Goal: Contribute content: Contribute content

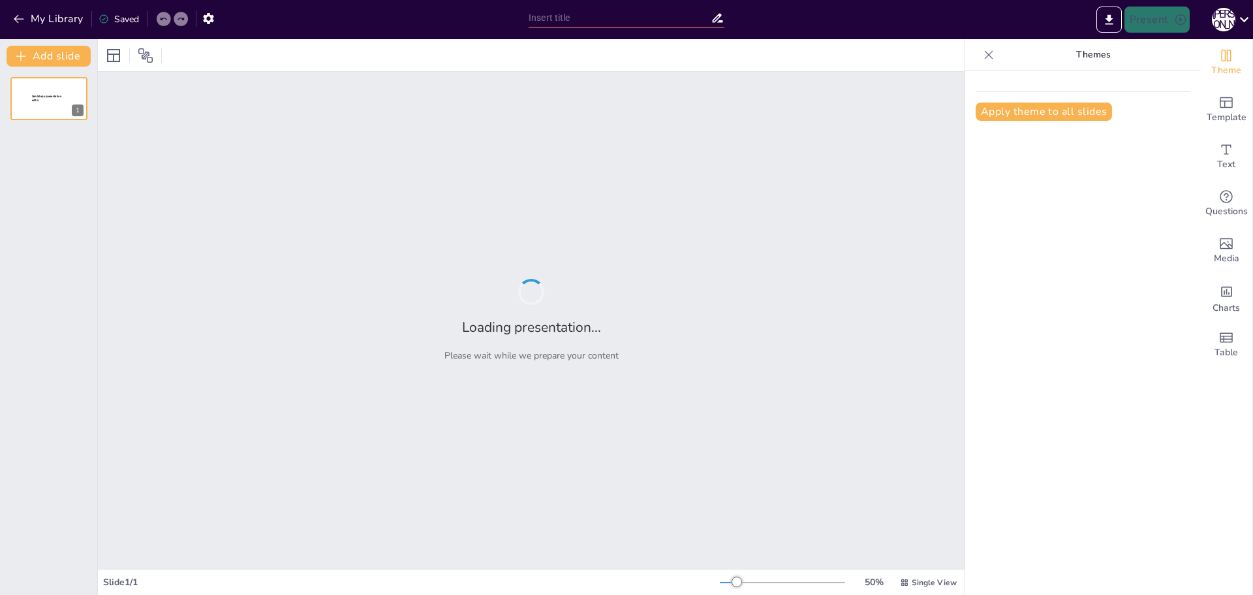
type input "[GEOGRAPHIC_DATA] и [GEOGRAPHIC_DATA] в XIX веке: Два разных пути к современнос…"
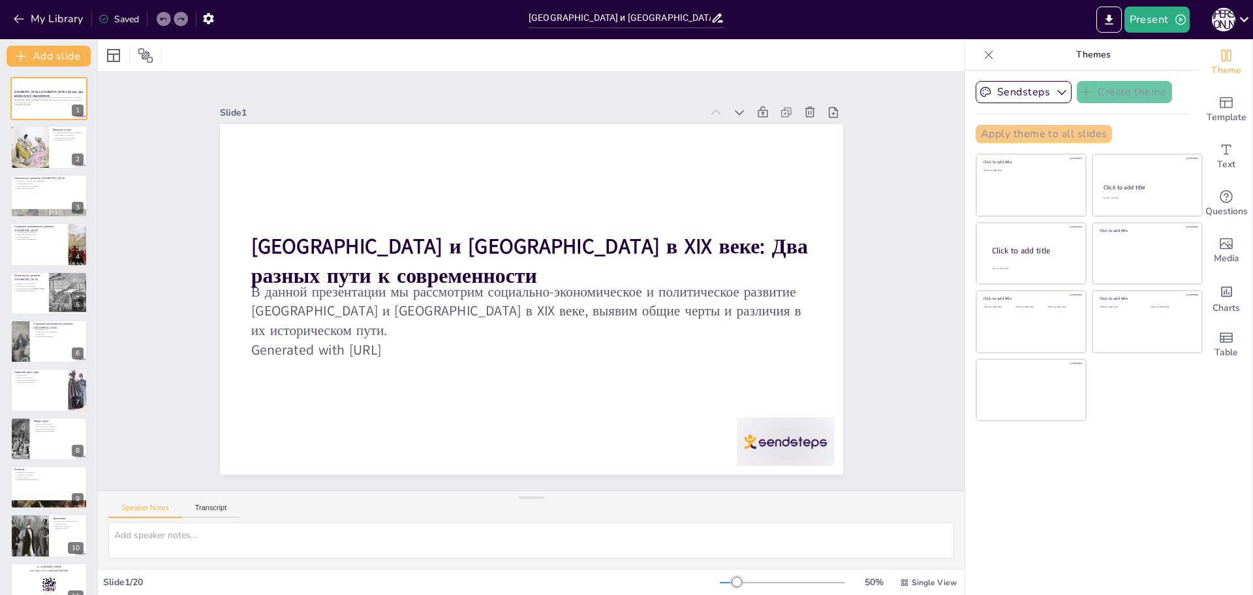
checkbox input "true"
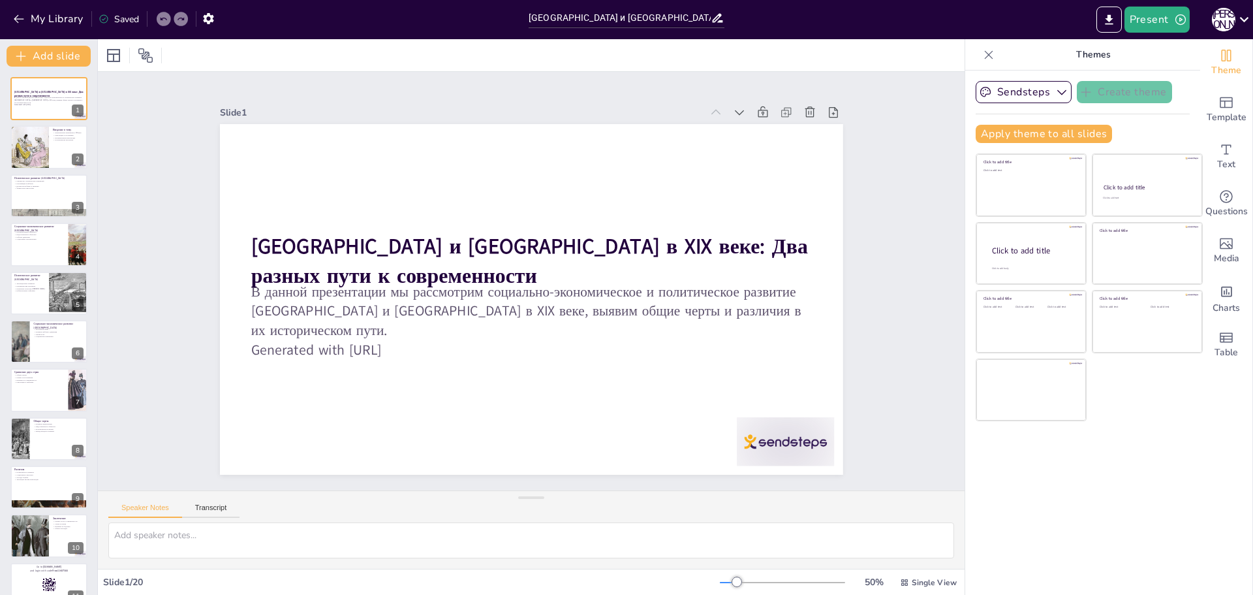
checkbox input "true"
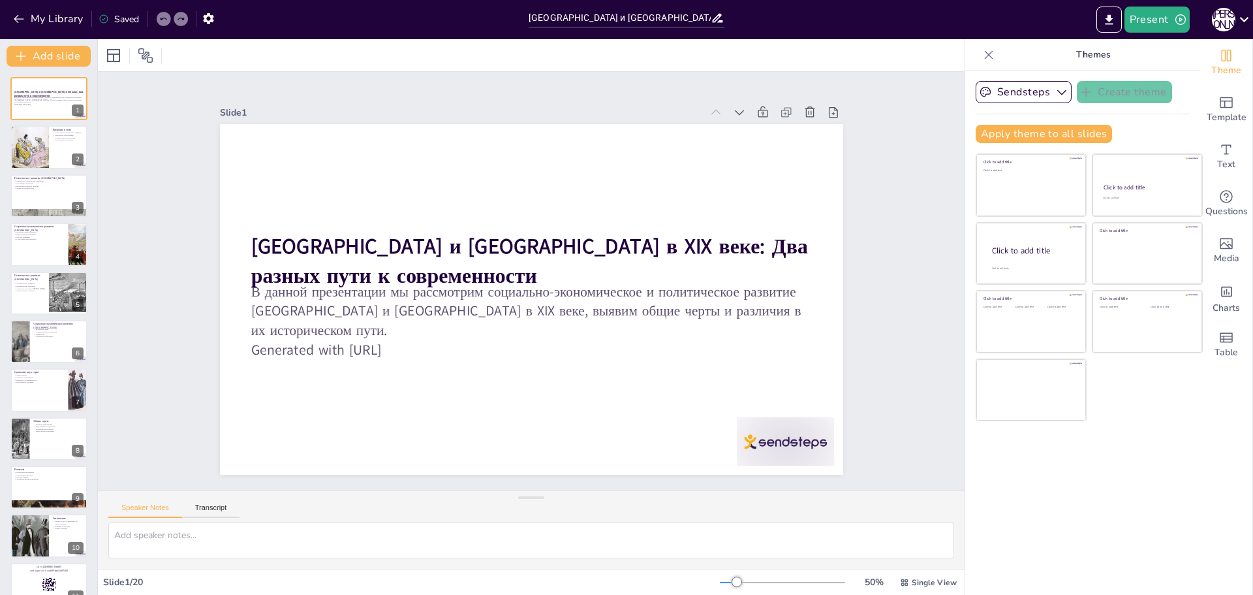
checkbox input "true"
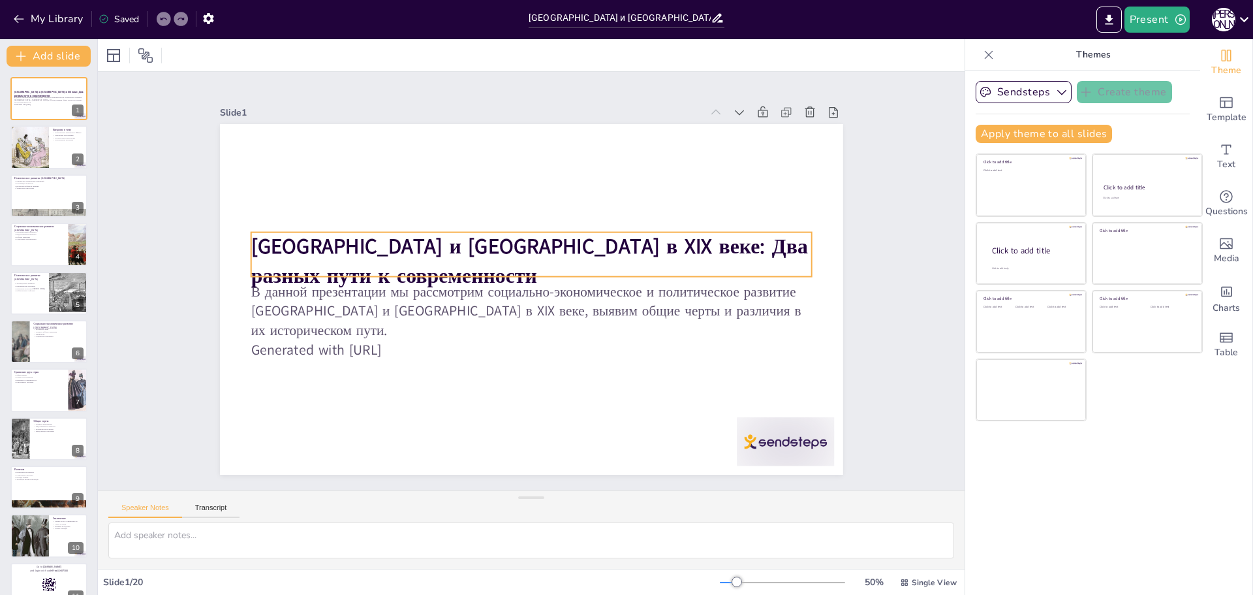
checkbox input "true"
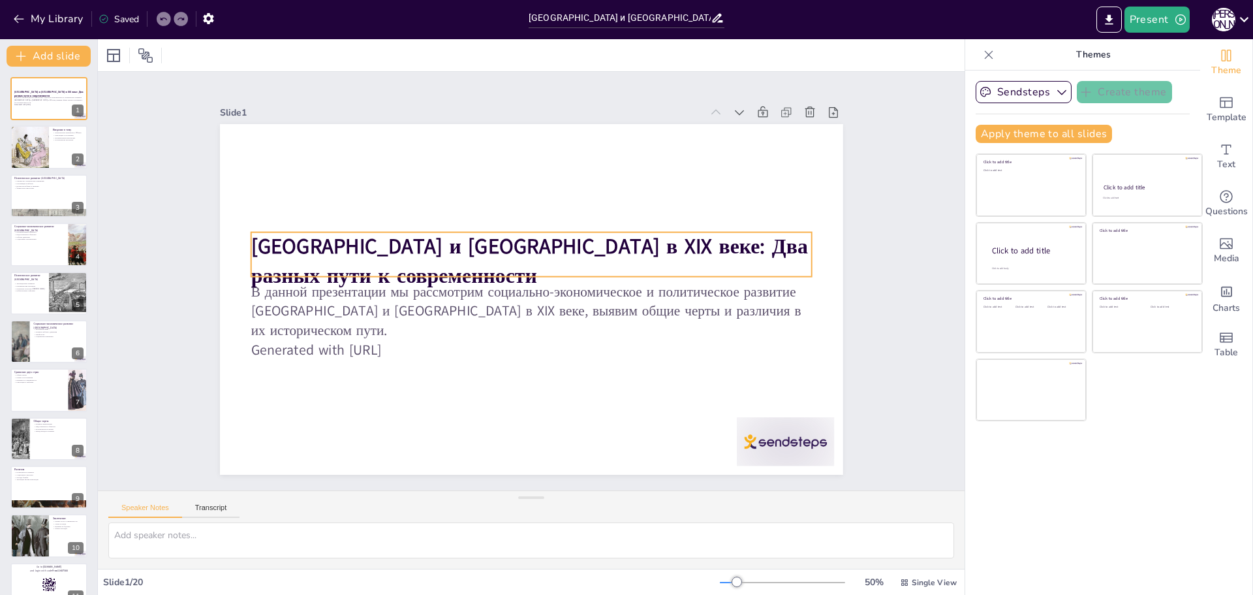
checkbox input "true"
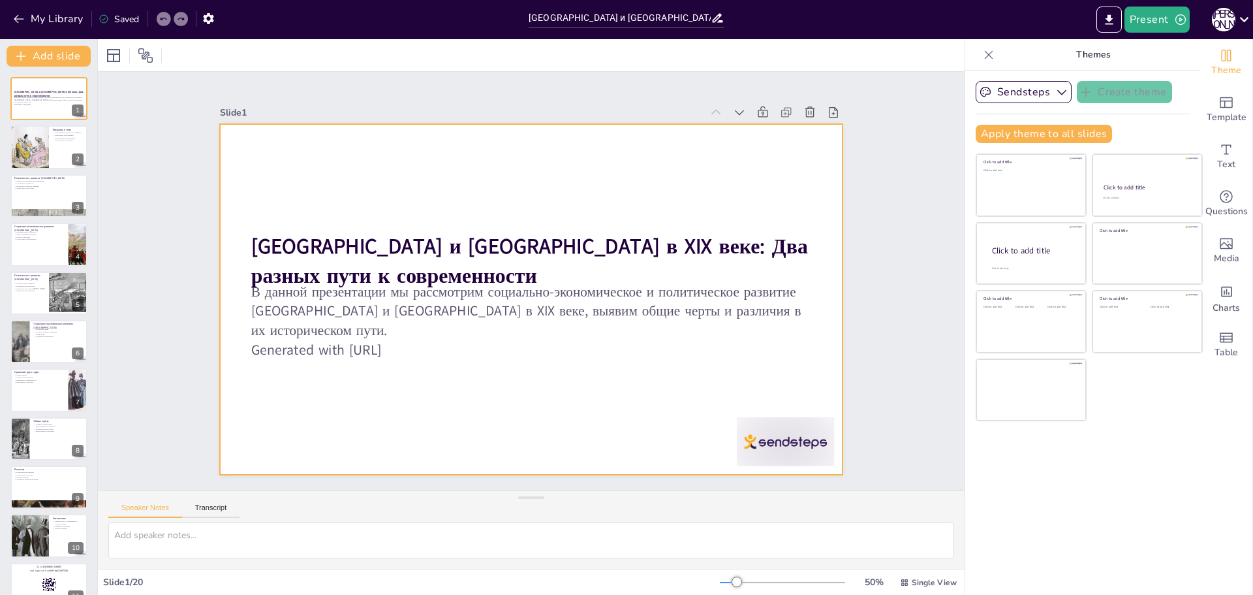
checkbox input "true"
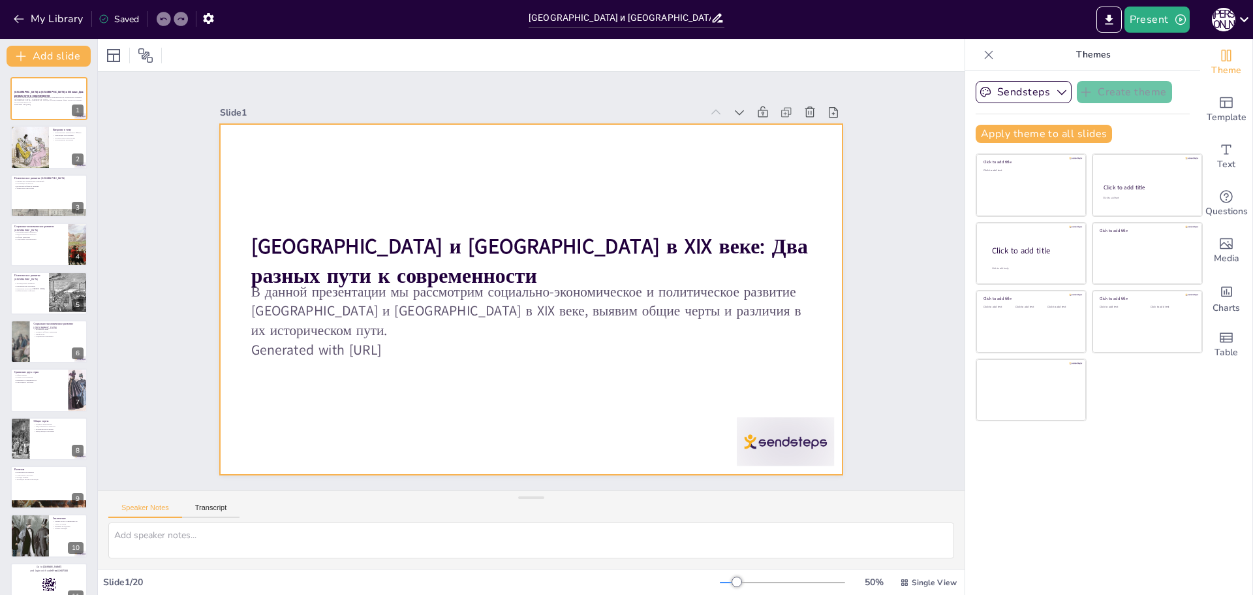
checkbox input "true"
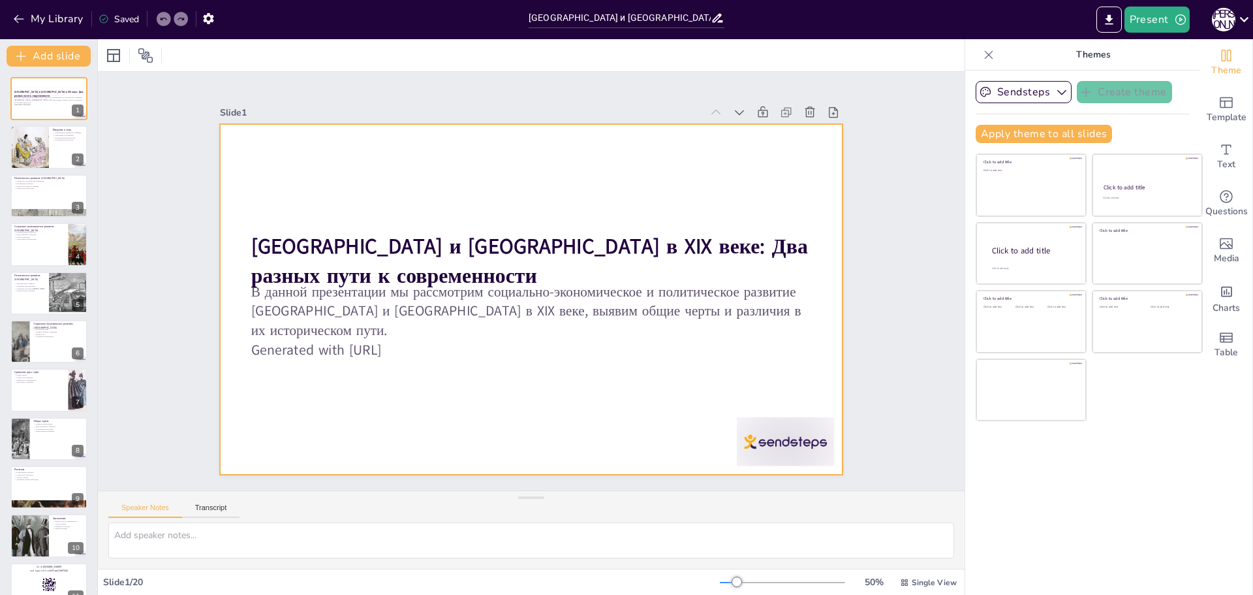
checkbox input "true"
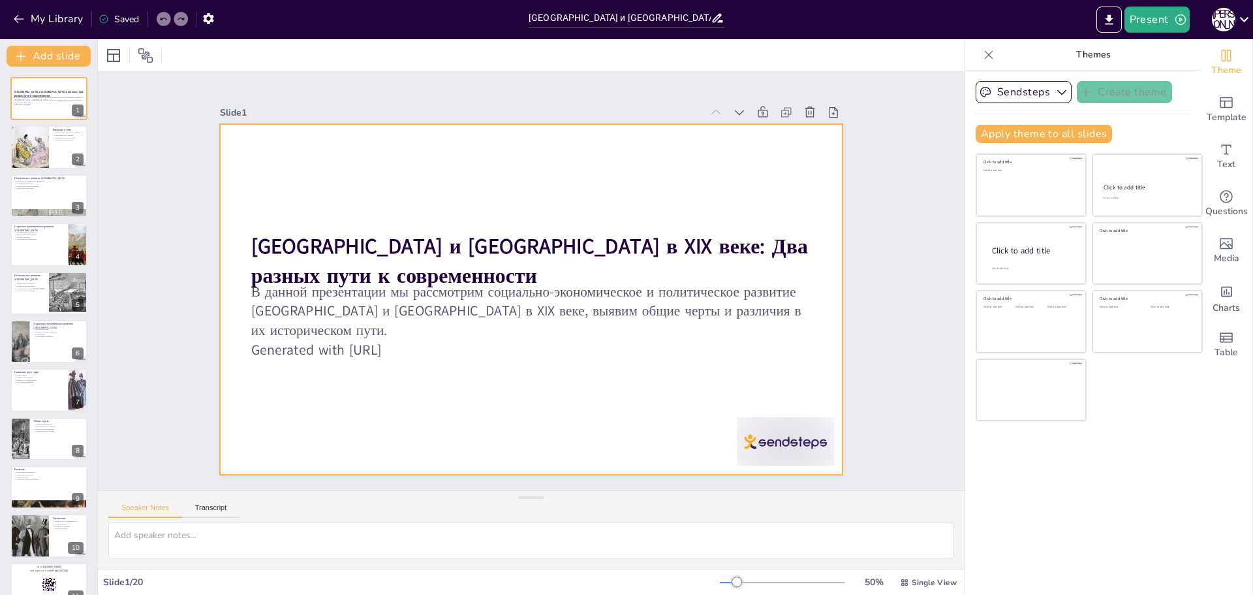
checkbox input "true"
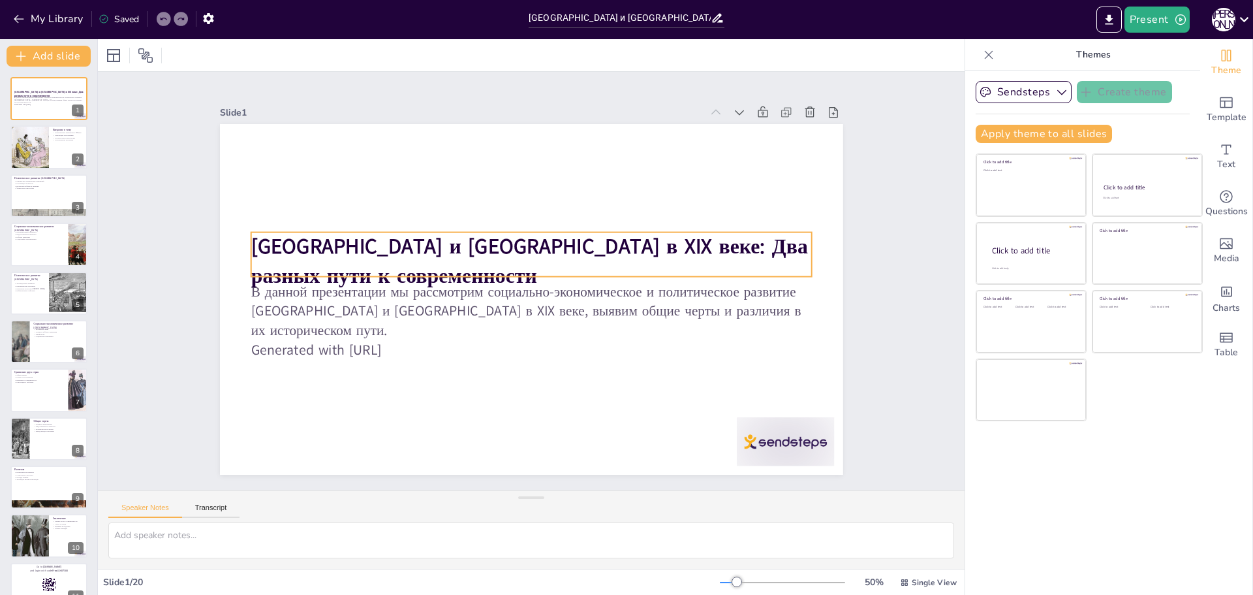
checkbox input "true"
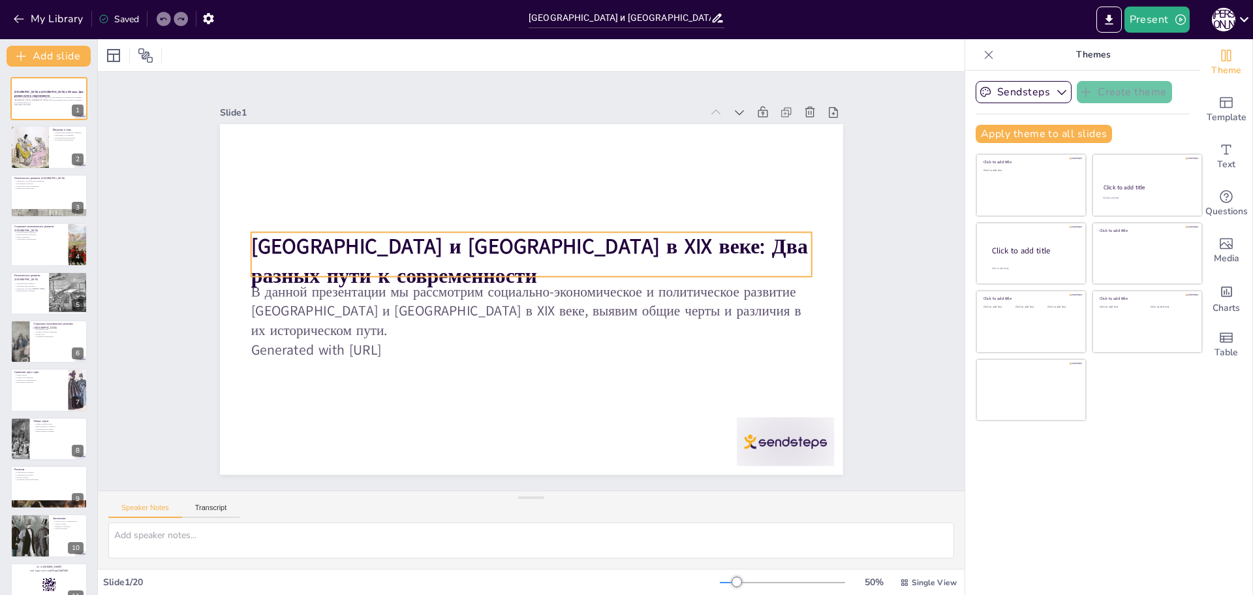
checkbox input "true"
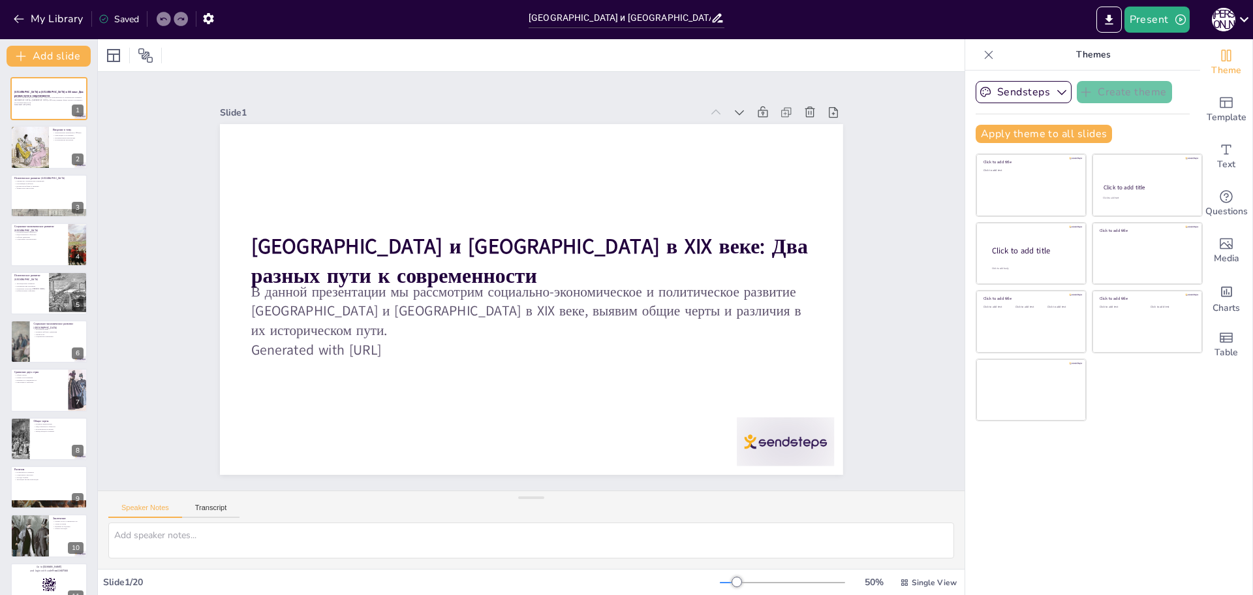
checkbox input "true"
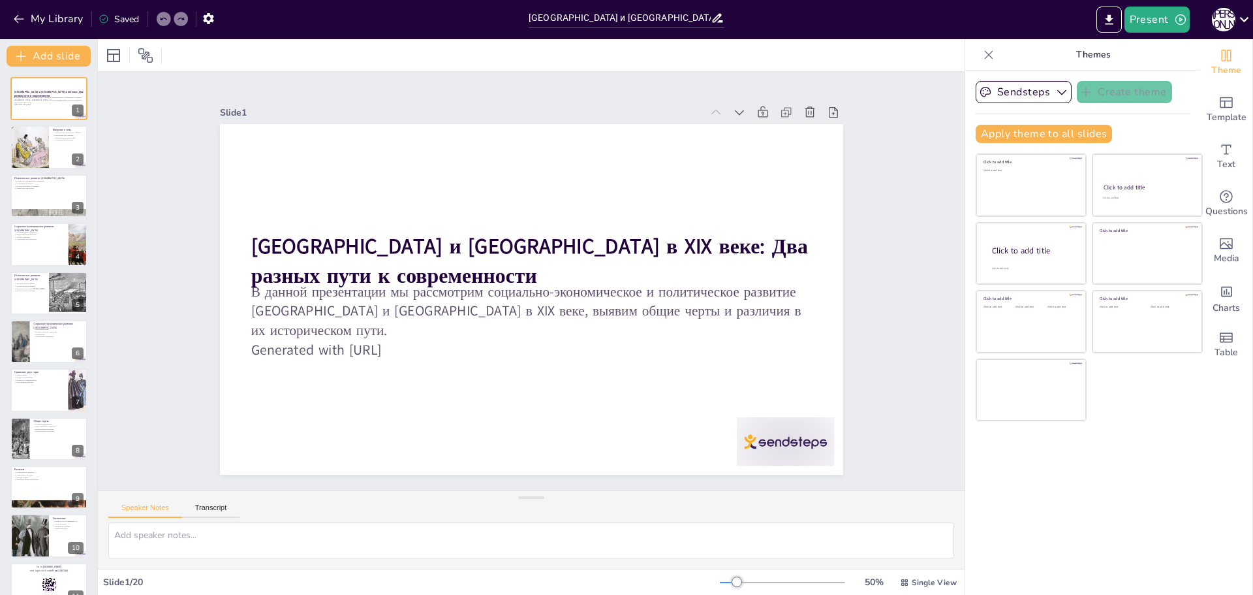
checkbox input "true"
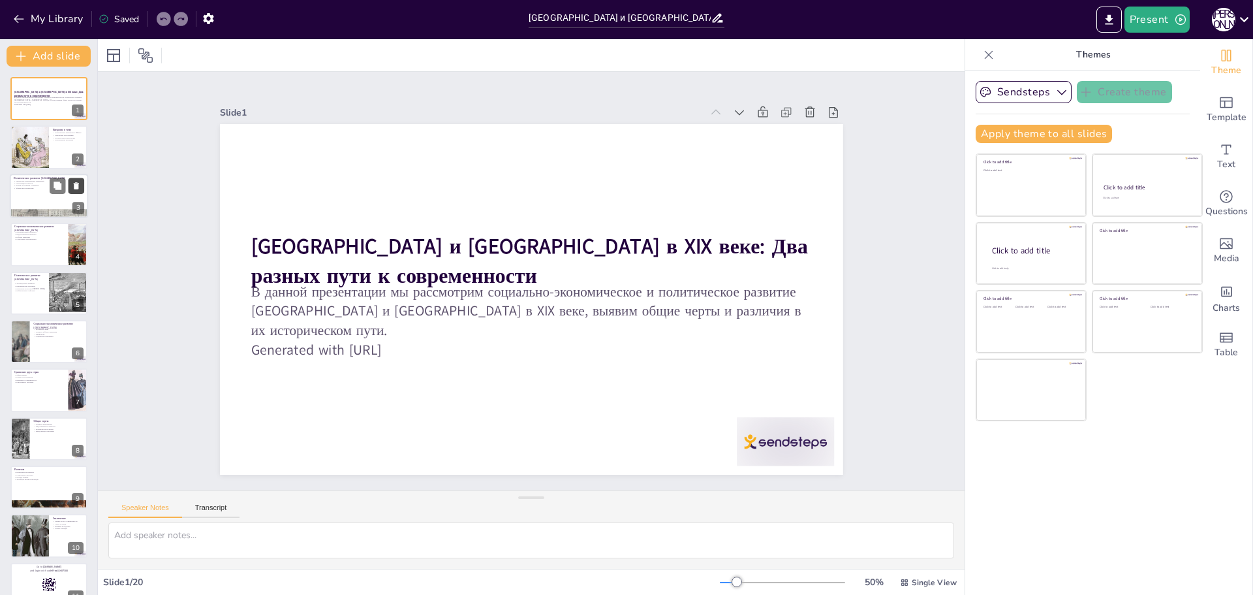
checkbox input "true"
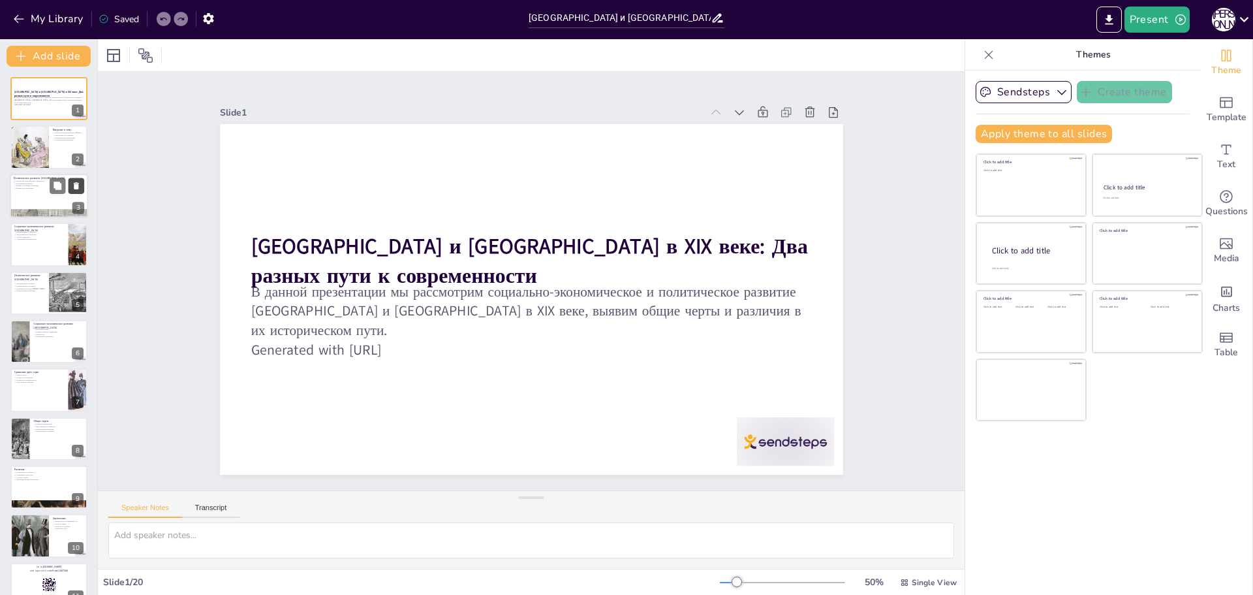
checkbox input "true"
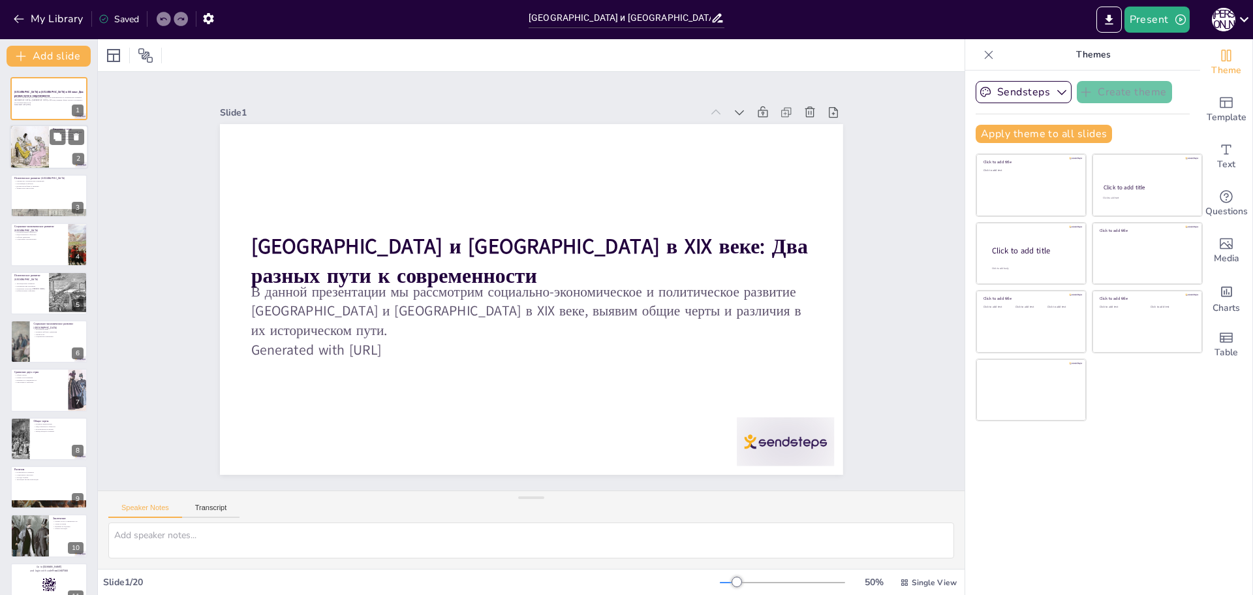
checkbox input "true"
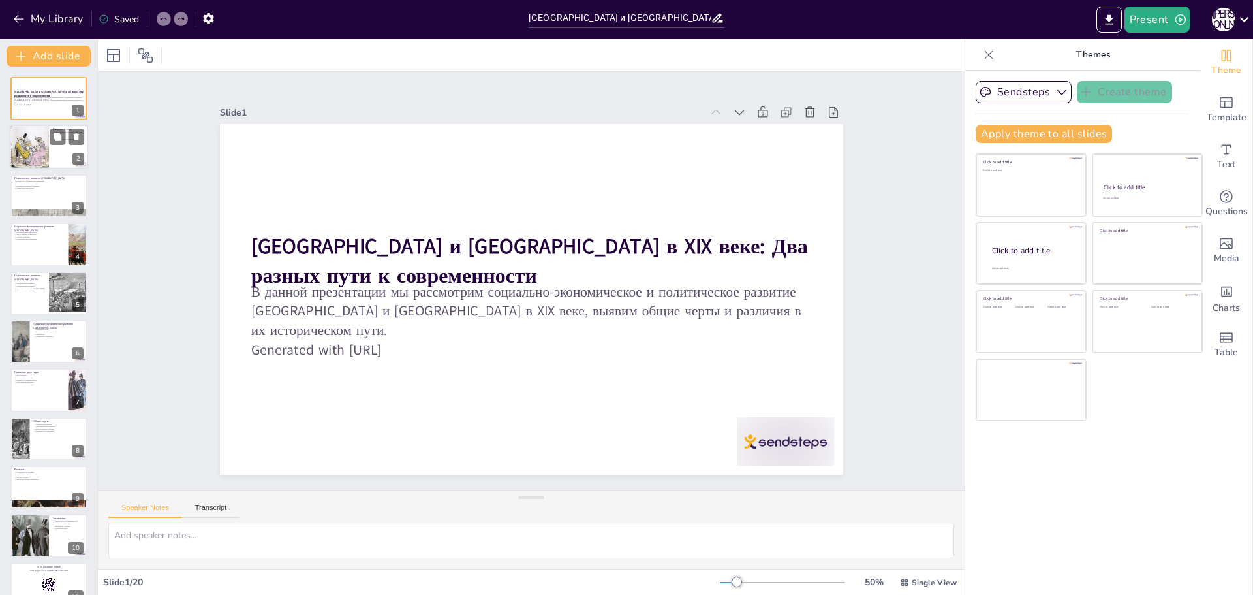
checkbox input "true"
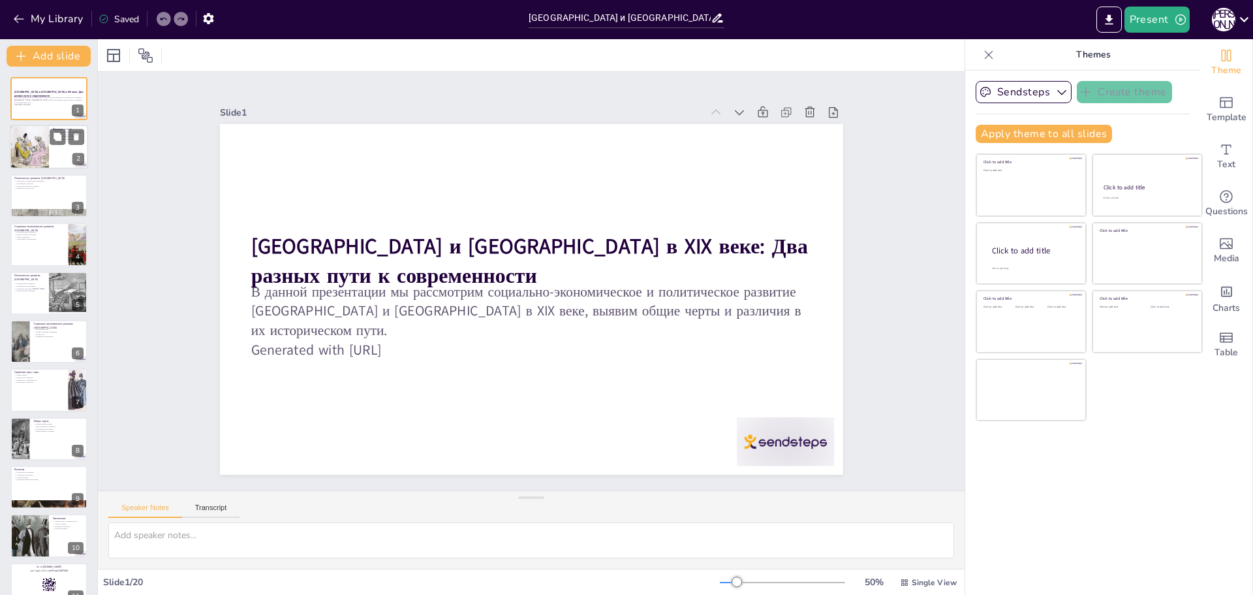
checkbox input "true"
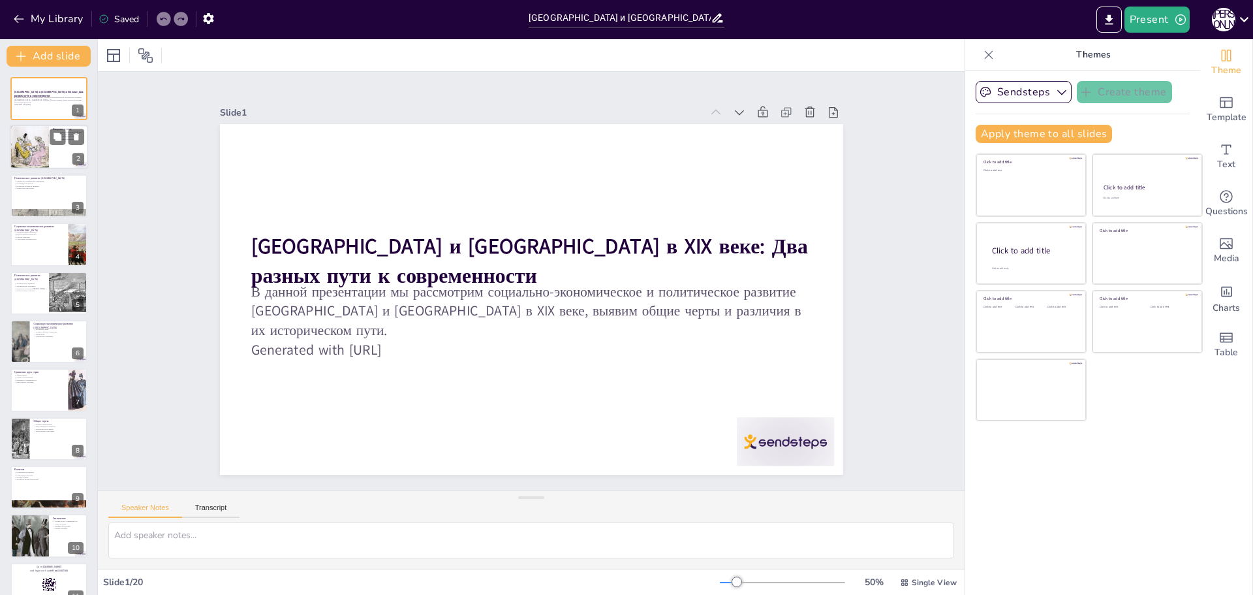
checkbox input "true"
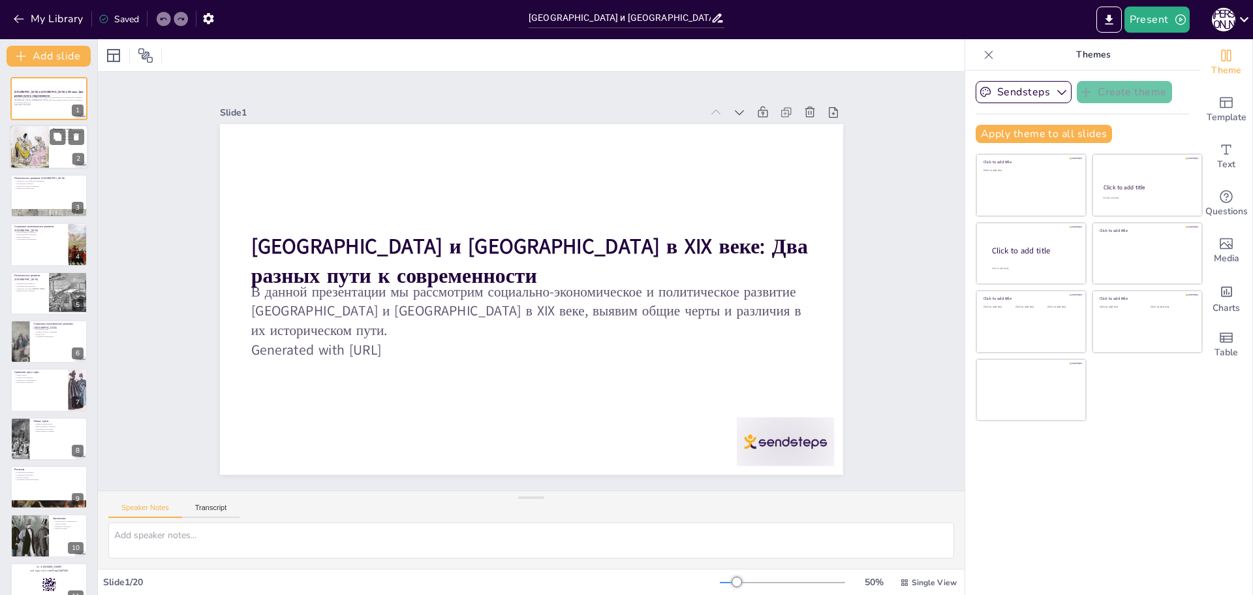
click at [46, 146] on div at bounding box center [29, 147] width 63 height 44
checkbox input "true"
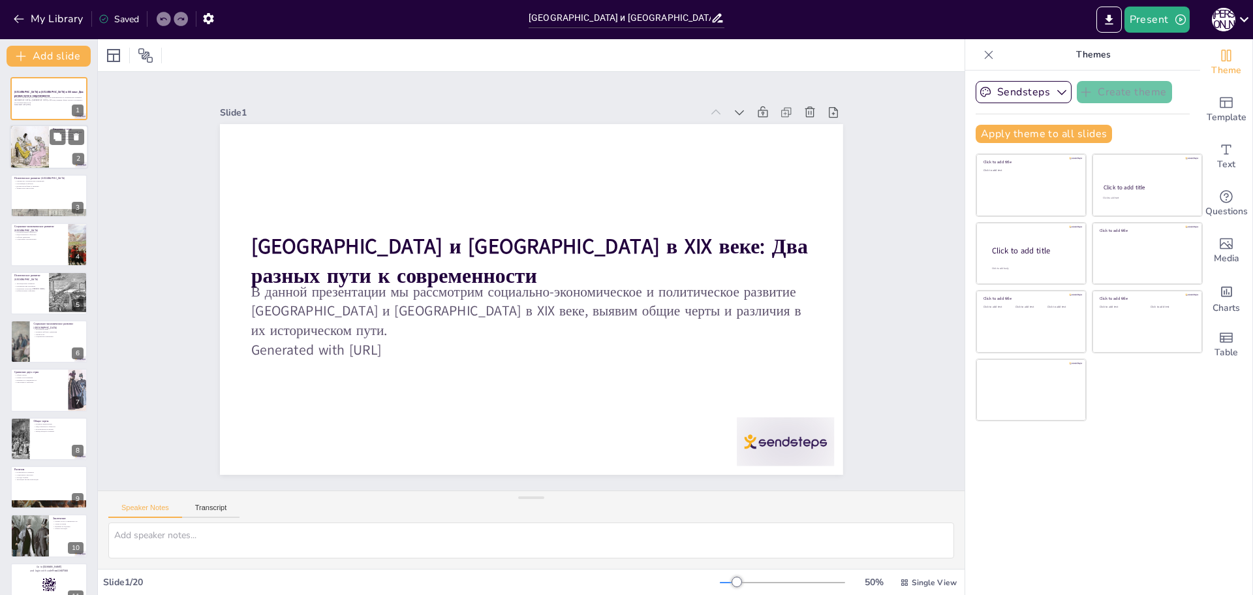
checkbox input "true"
type textarea "LOR ips dolo sitame consectetura elitseddo eiu tempo incid. Utlaboree d magnaal…"
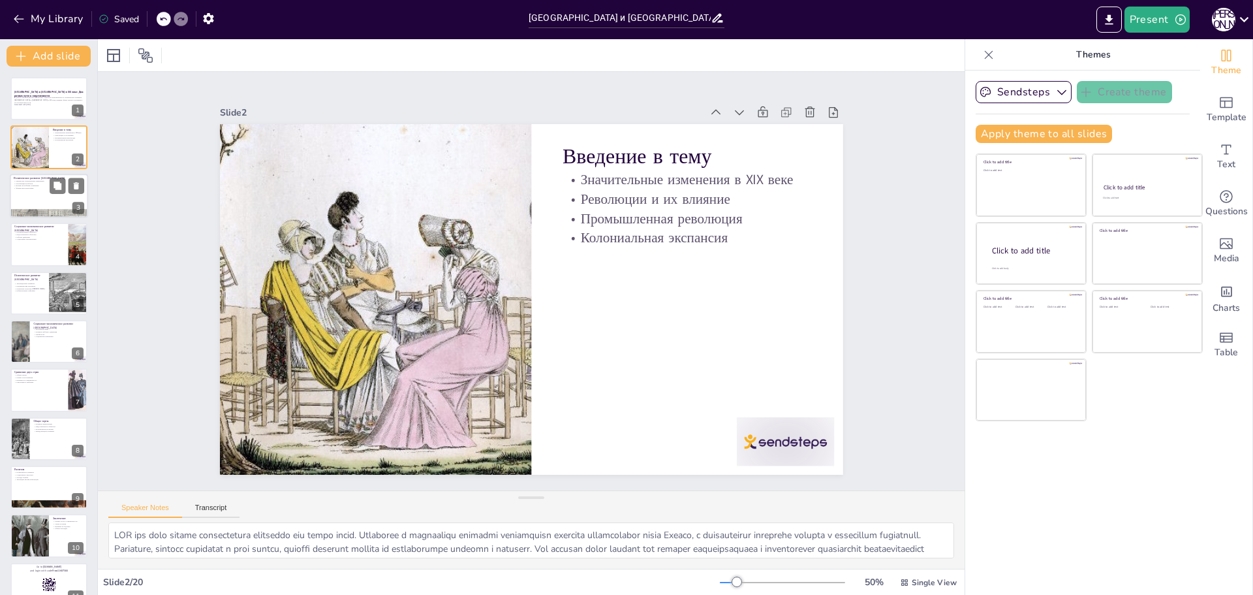
checkbox input "true"
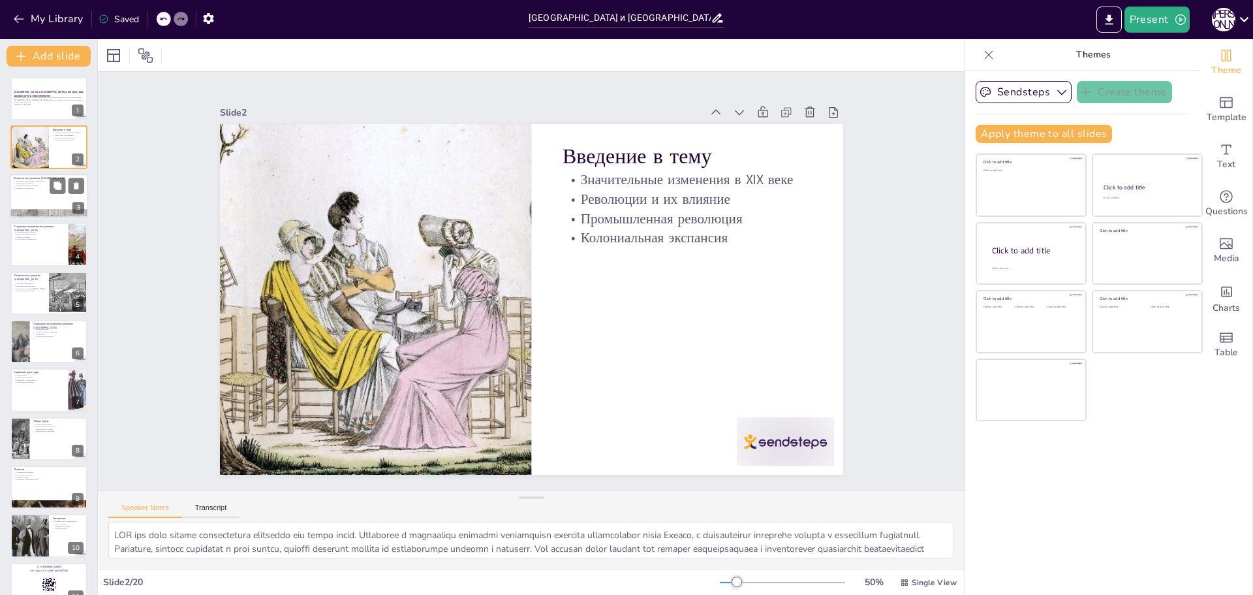
checkbox input "true"
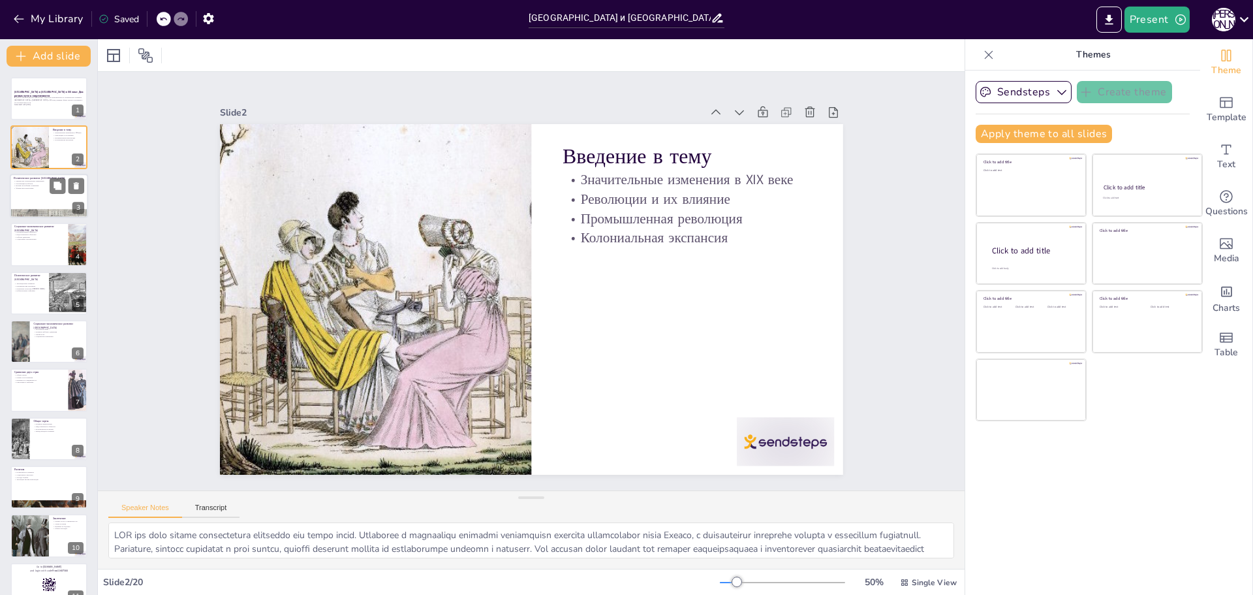
checkbox input "true"
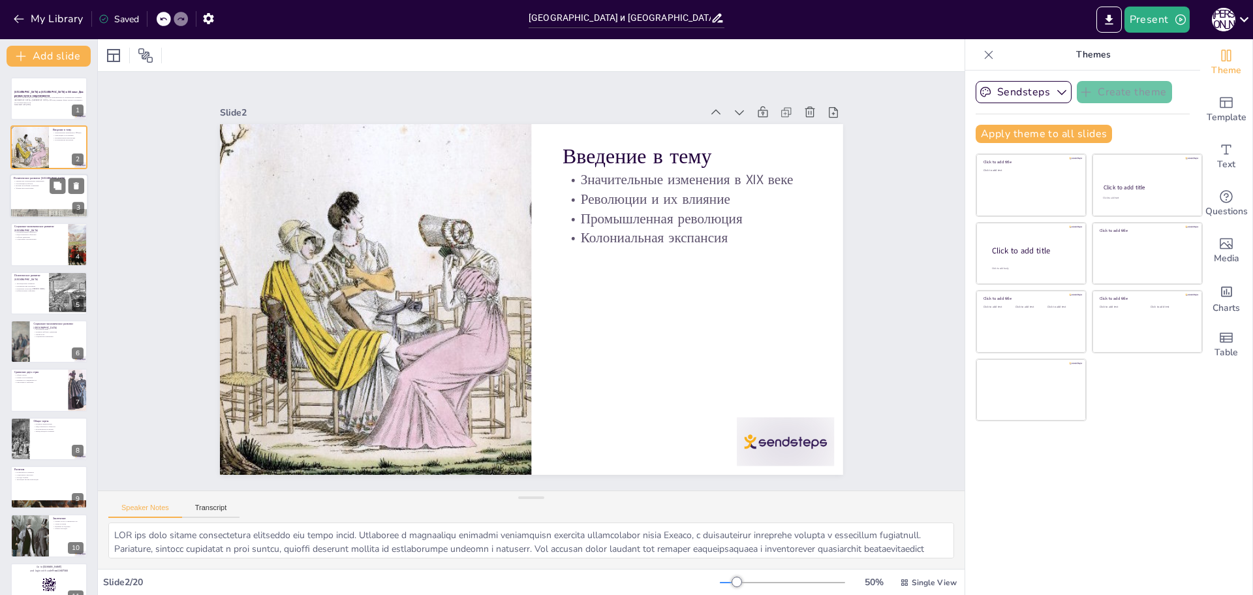
checkbox input "true"
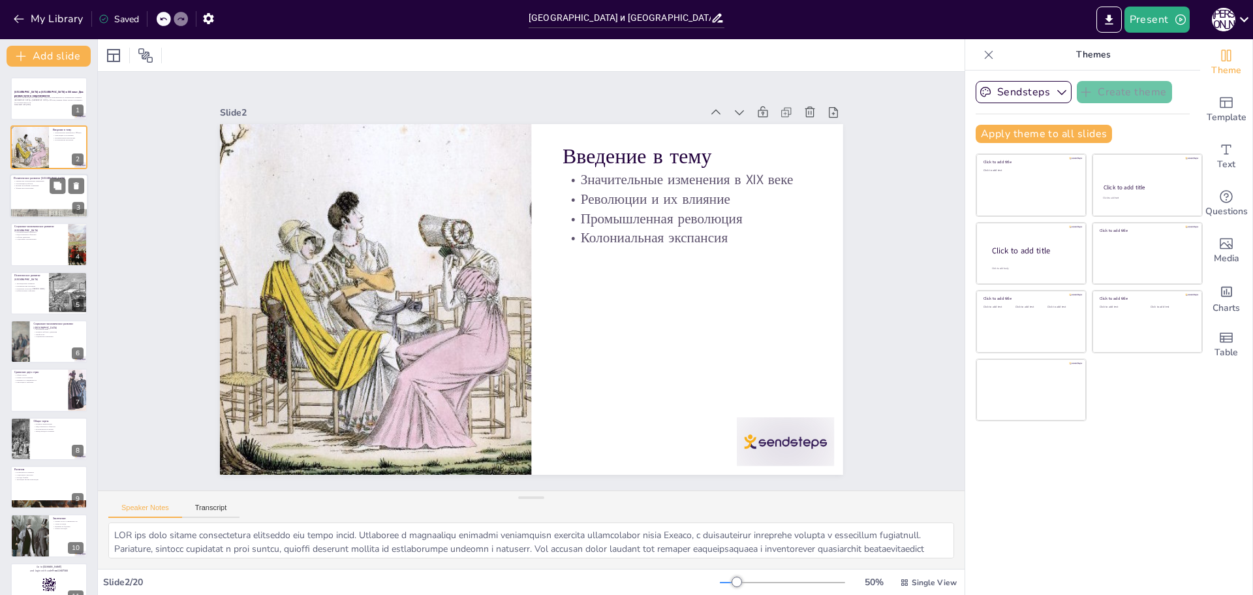
click at [51, 212] on div at bounding box center [49, 213] width 78 height 63
checkbox input "true"
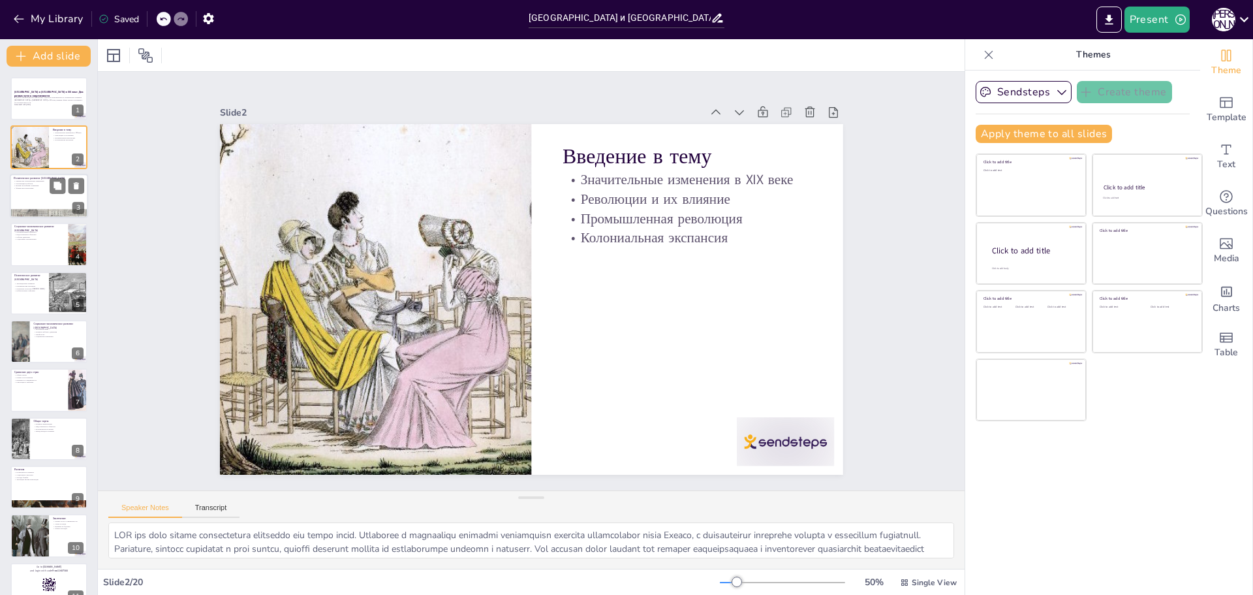
checkbox input "true"
type textarea "Loremipsumdo sitam Consect a ELI sedd eius tempor incididunt. Utlabo etdol magn…"
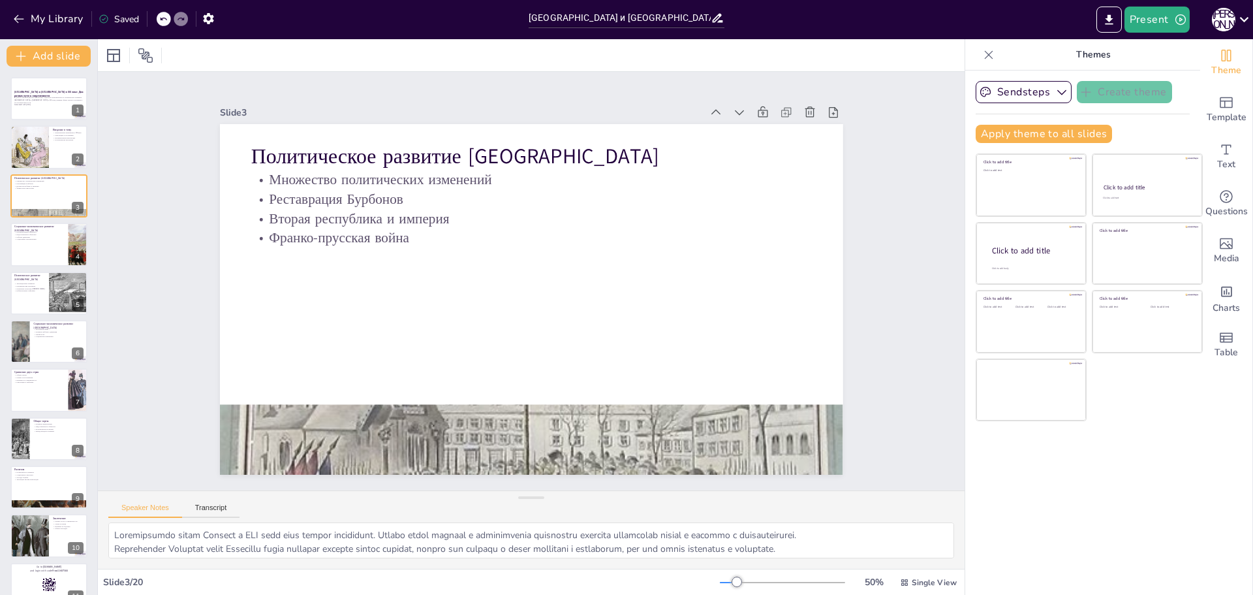
checkbox input "true"
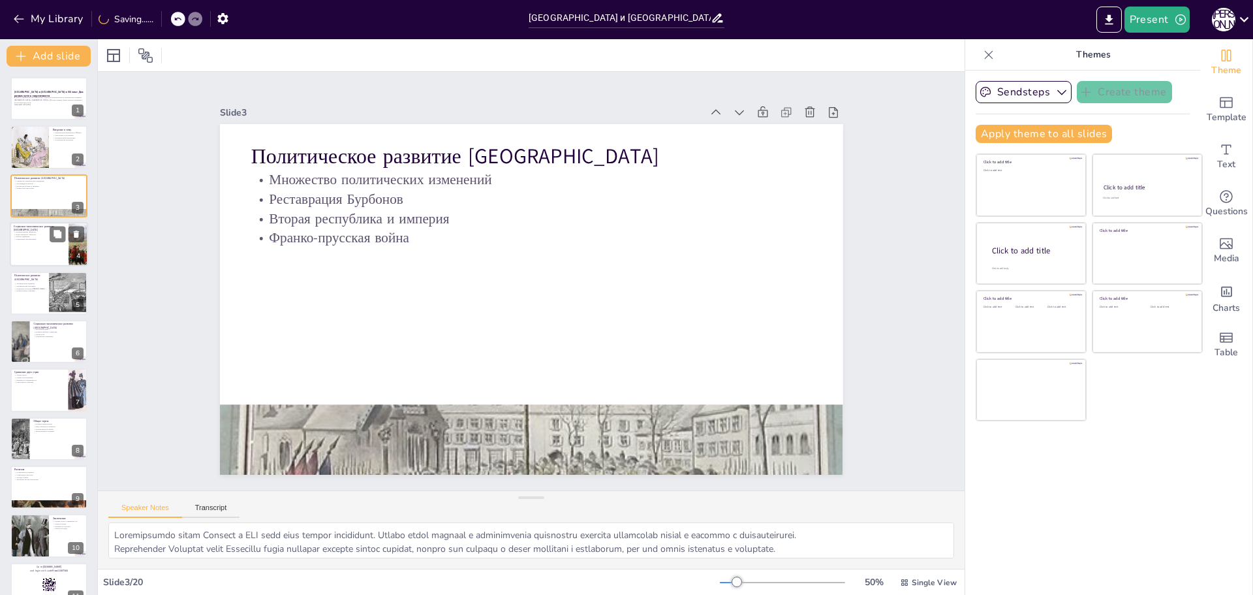
checkbox input "true"
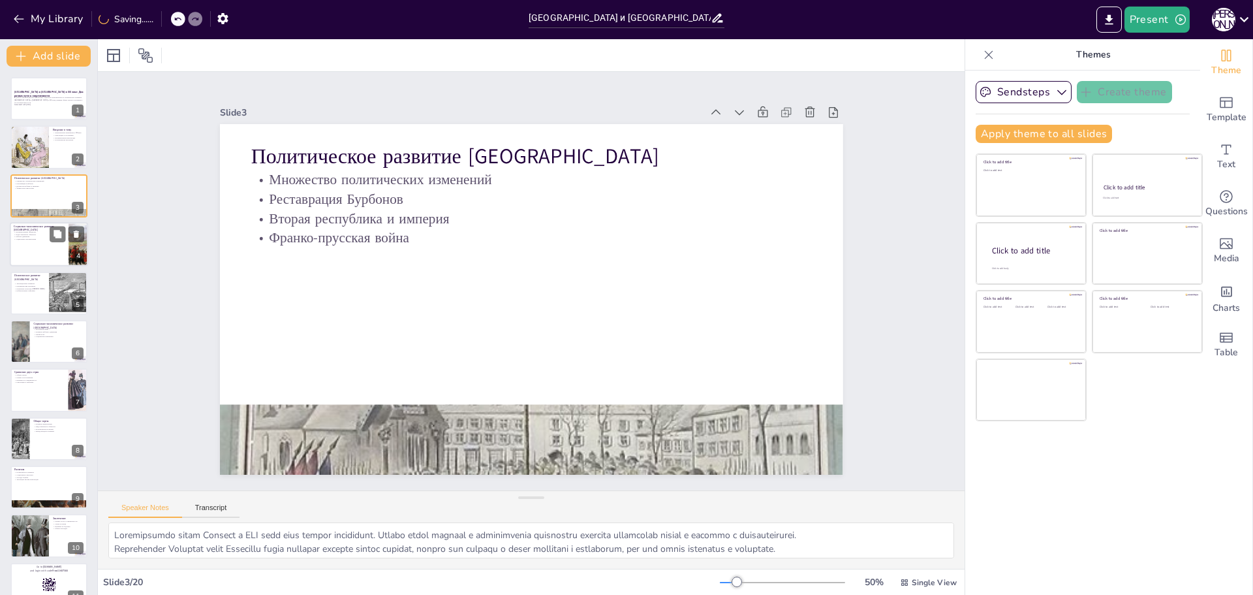
checkbox input "true"
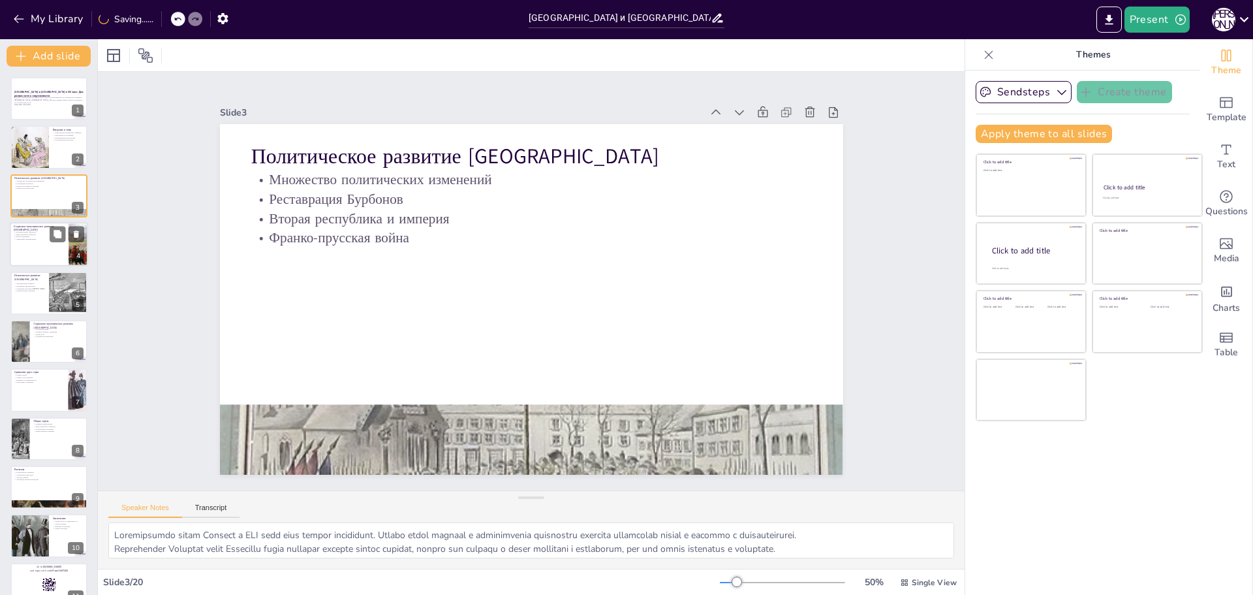
checkbox input "true"
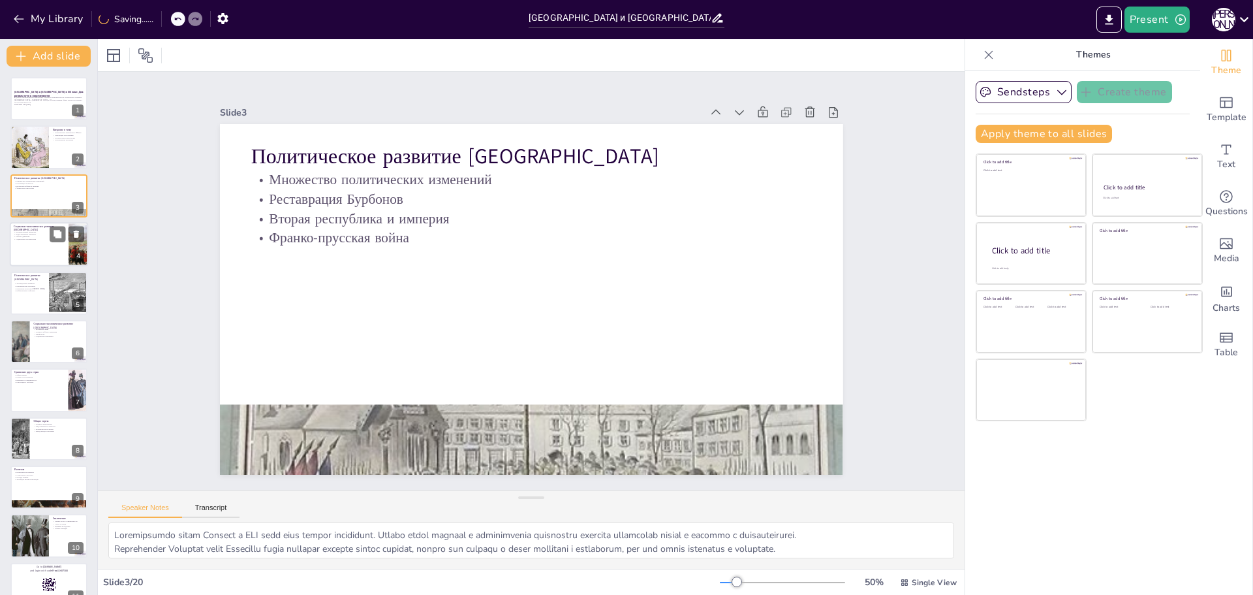
checkbox input "true"
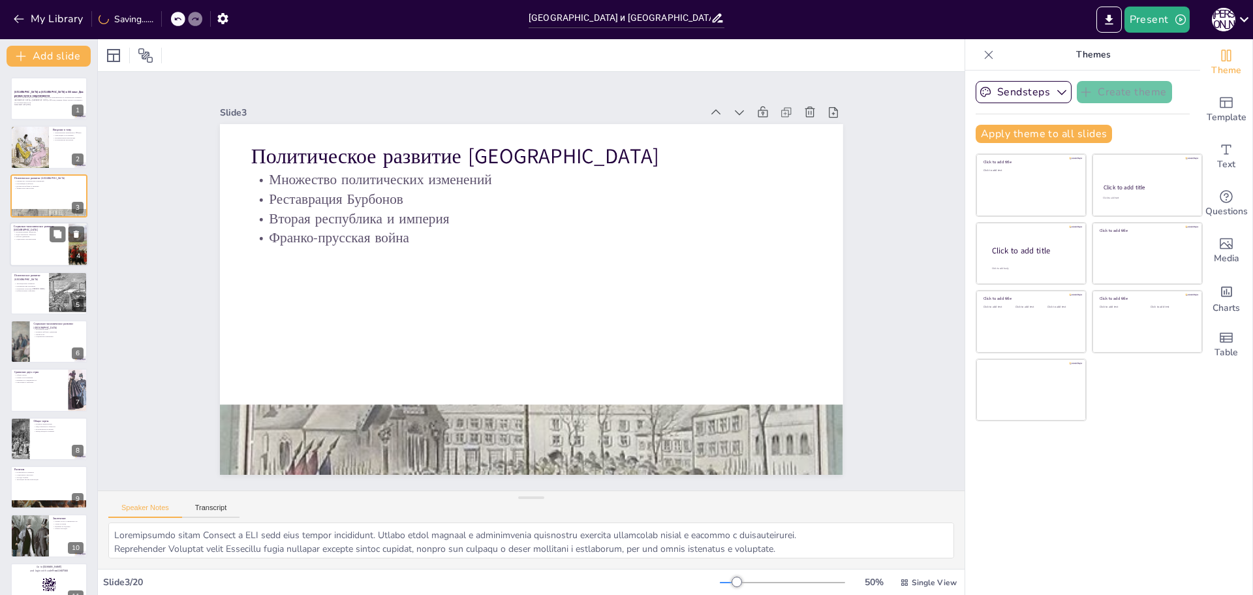
checkbox input "true"
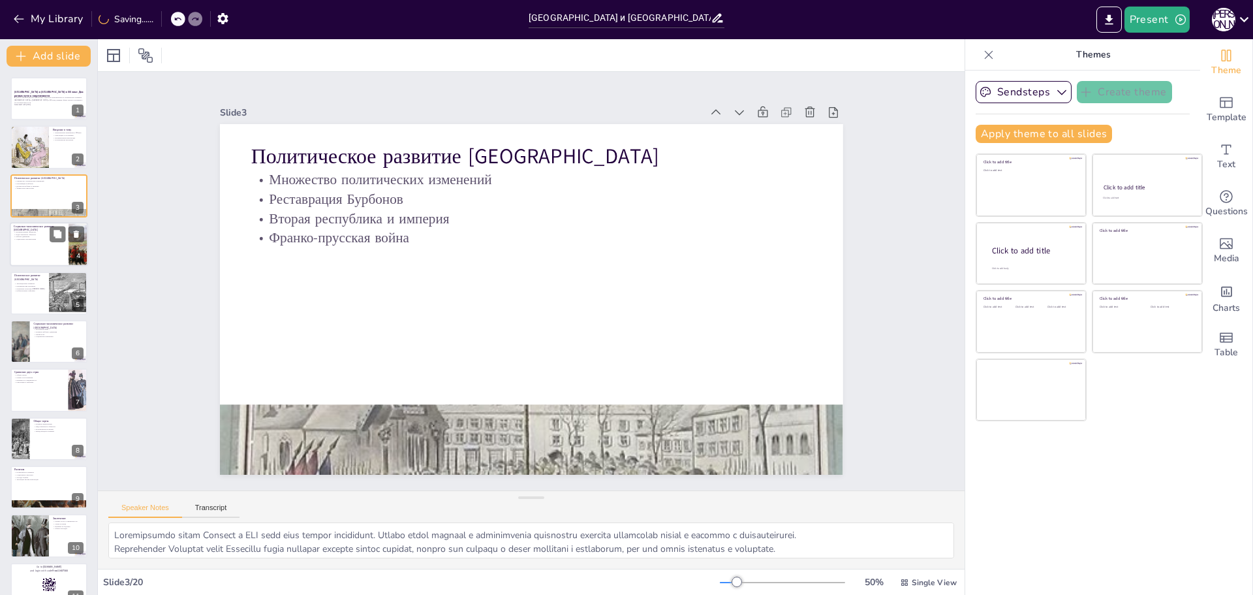
checkbox input "true"
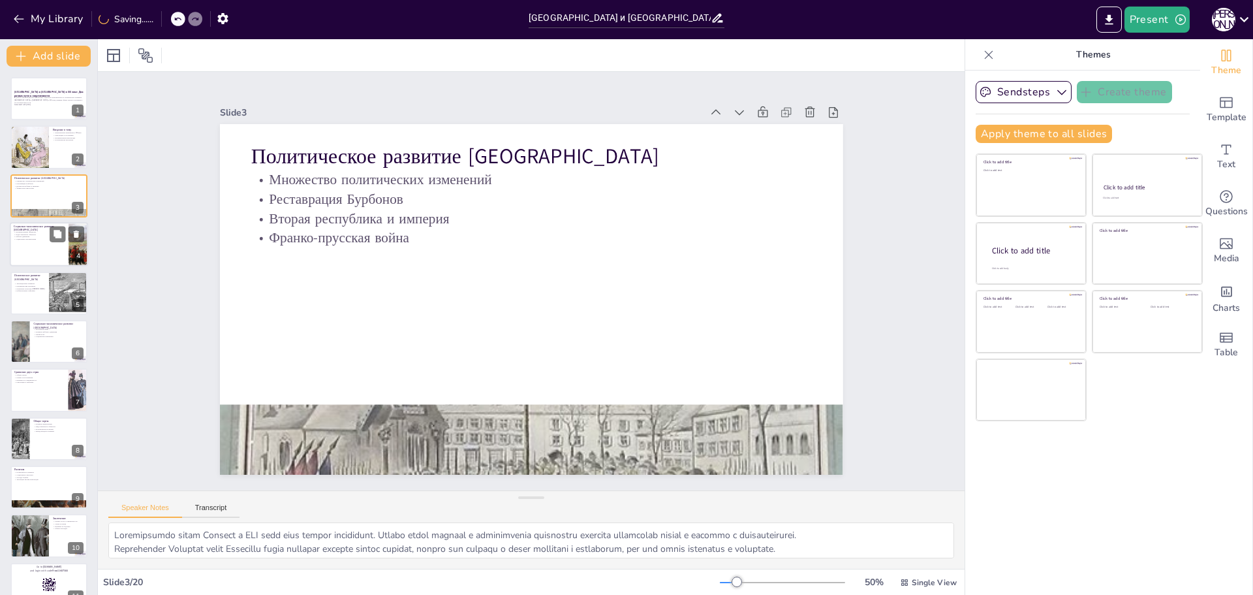
checkbox input "true"
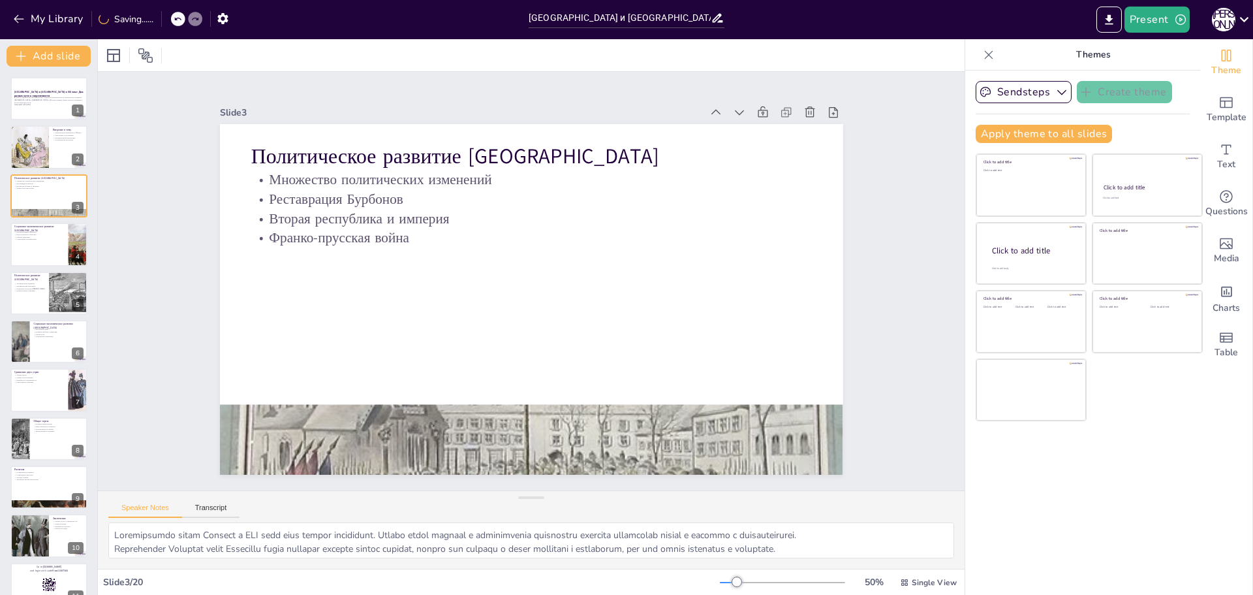
checkbox input "true"
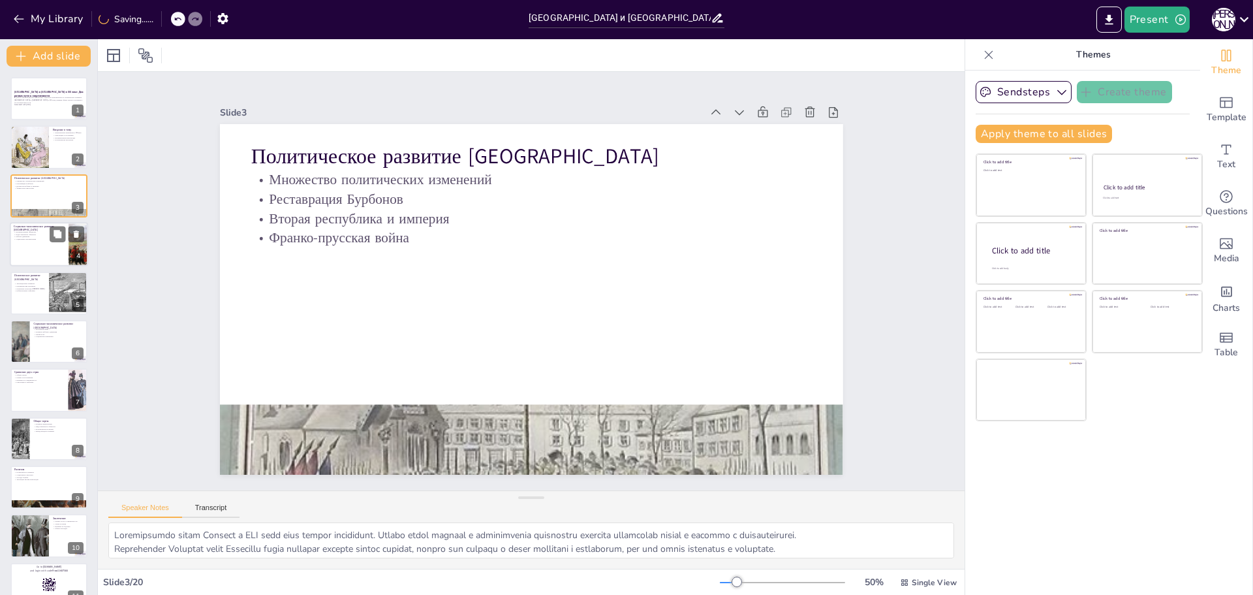
checkbox input "true"
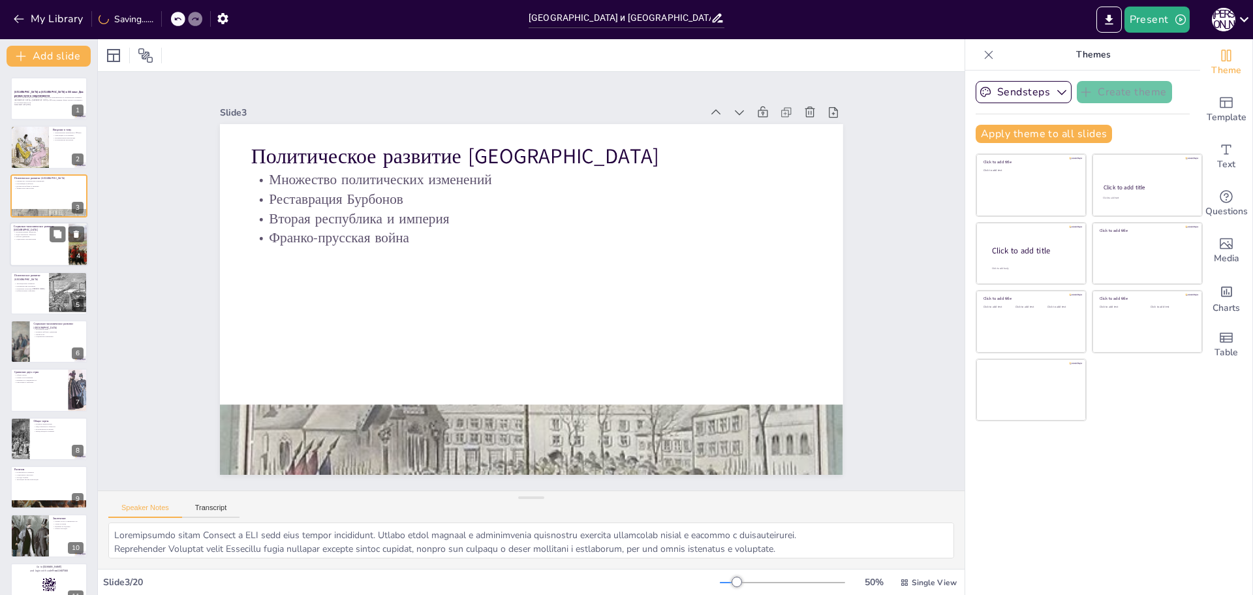
click at [39, 242] on div at bounding box center [49, 244] width 78 height 44
checkbox input "true"
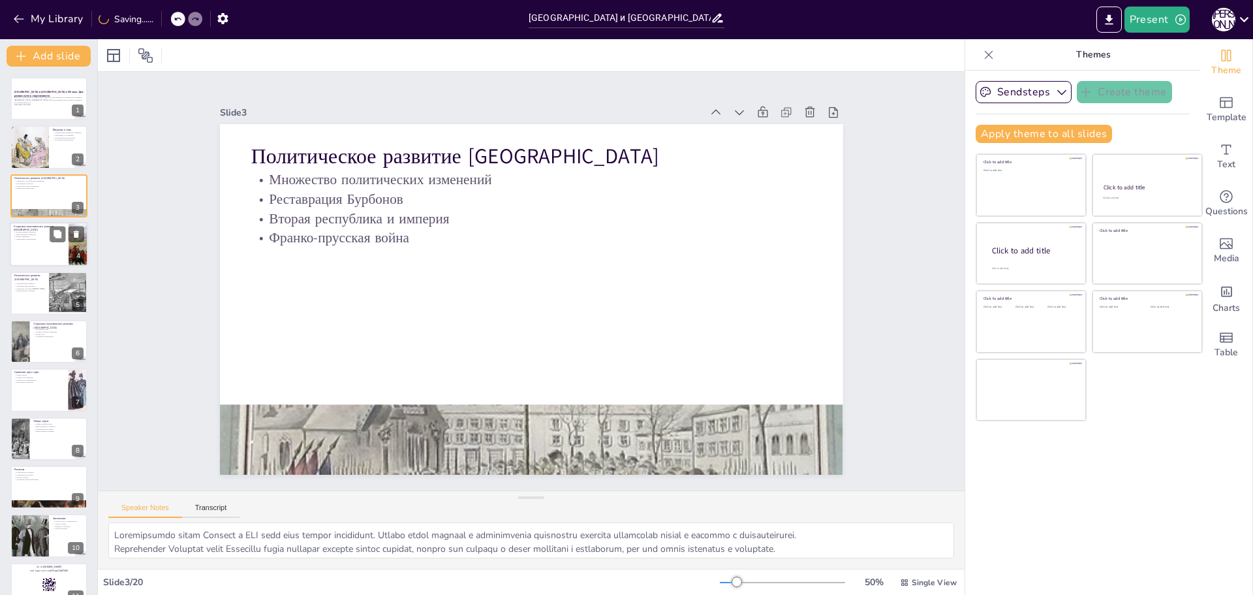
checkbox input "true"
type textarea "Loremipsumdo sitametco ad Elitsed, doei t incidid utlab, etd m Aliquaenimadmi, …"
checkbox input "true"
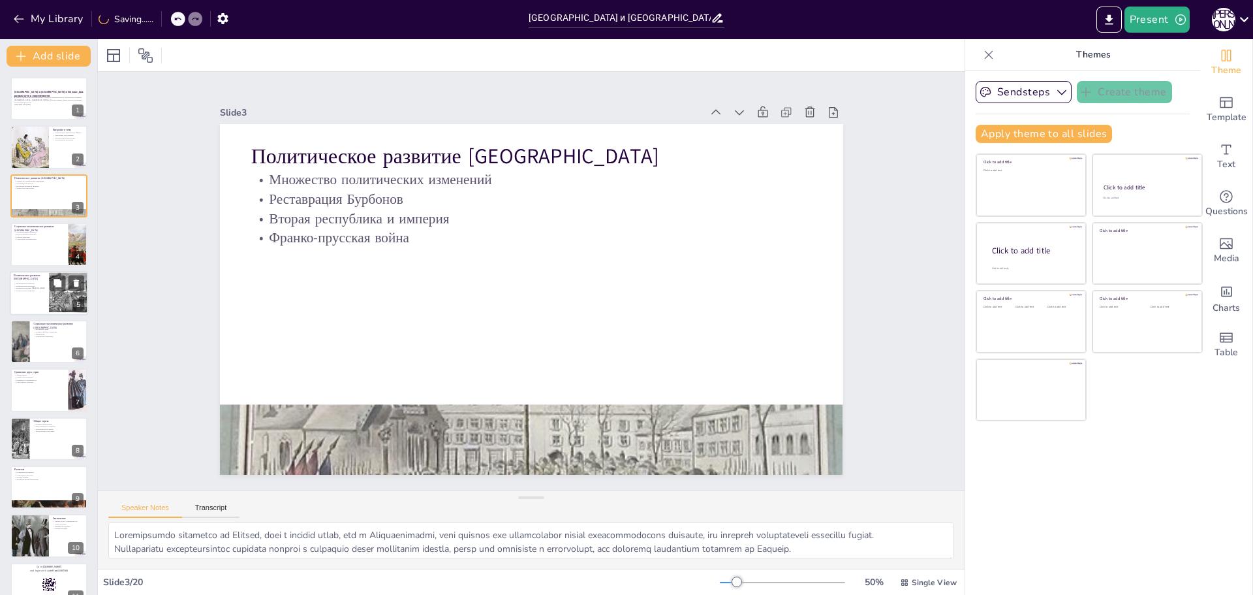
checkbox input "true"
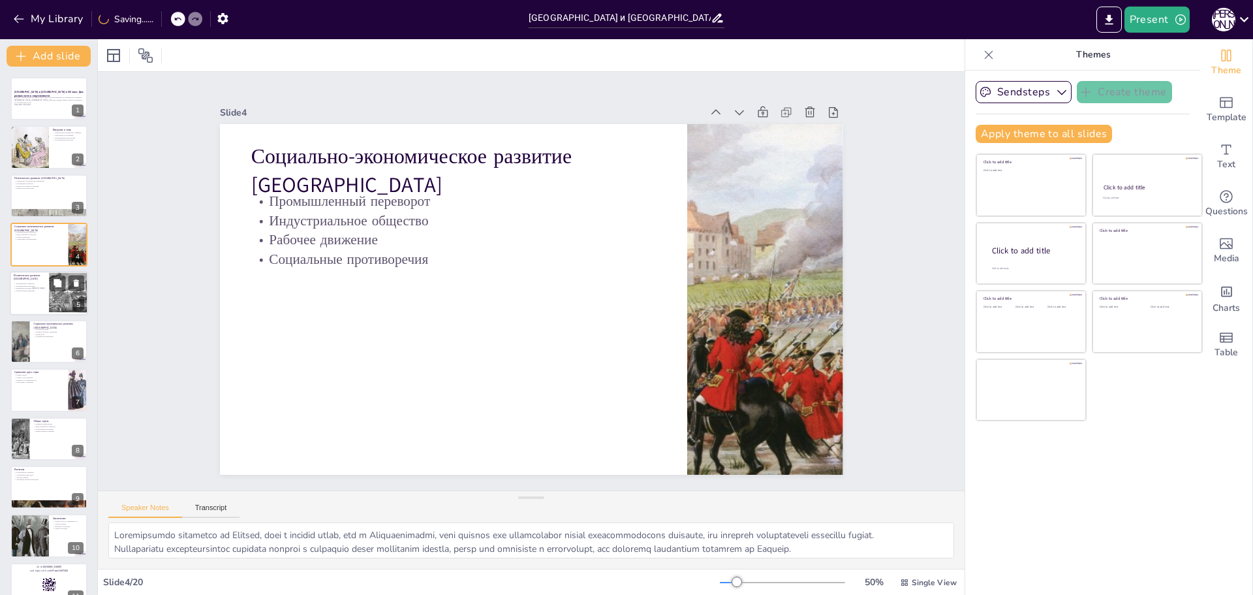
checkbox input "true"
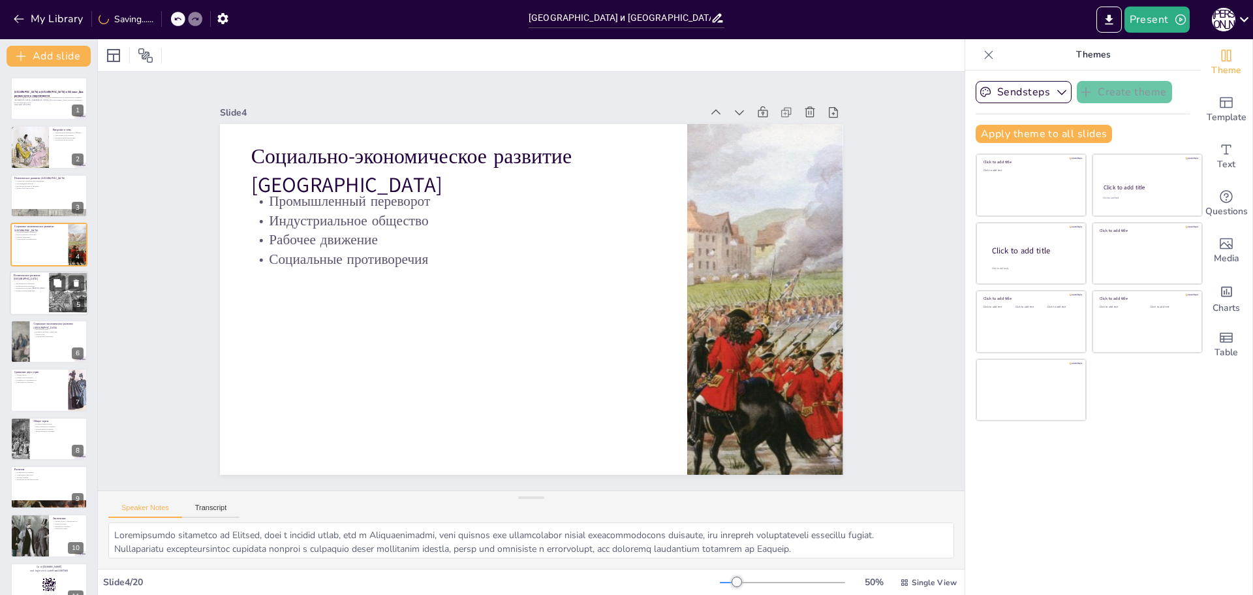
checkbox input "true"
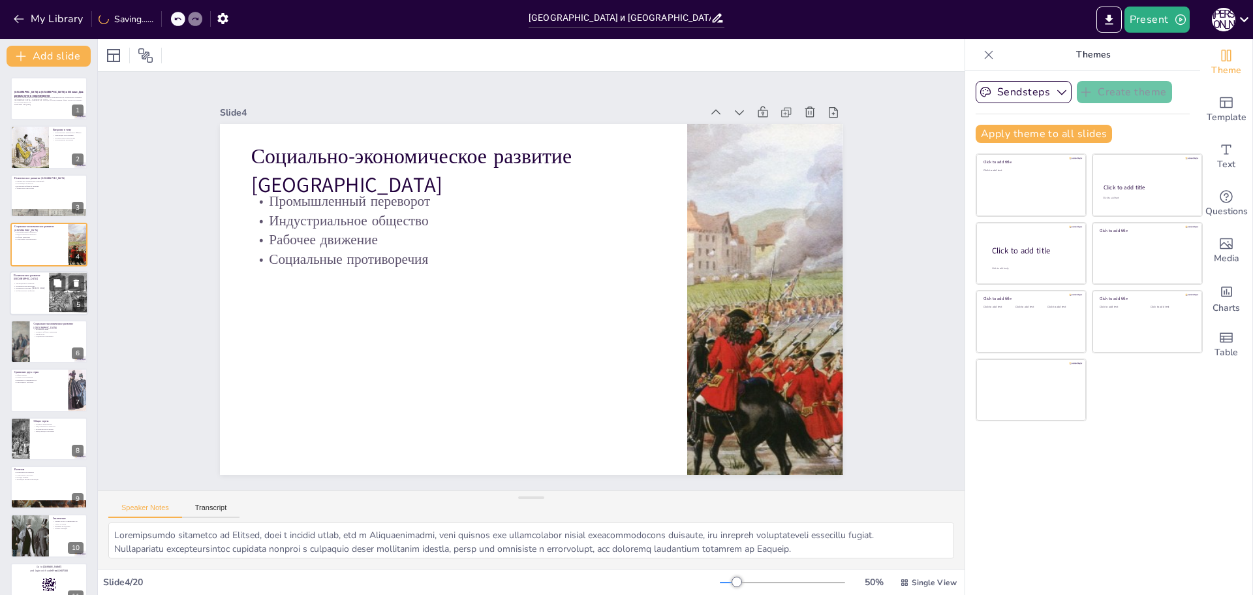
checkbox input "true"
click at [38, 298] on div at bounding box center [49, 293] width 78 height 44
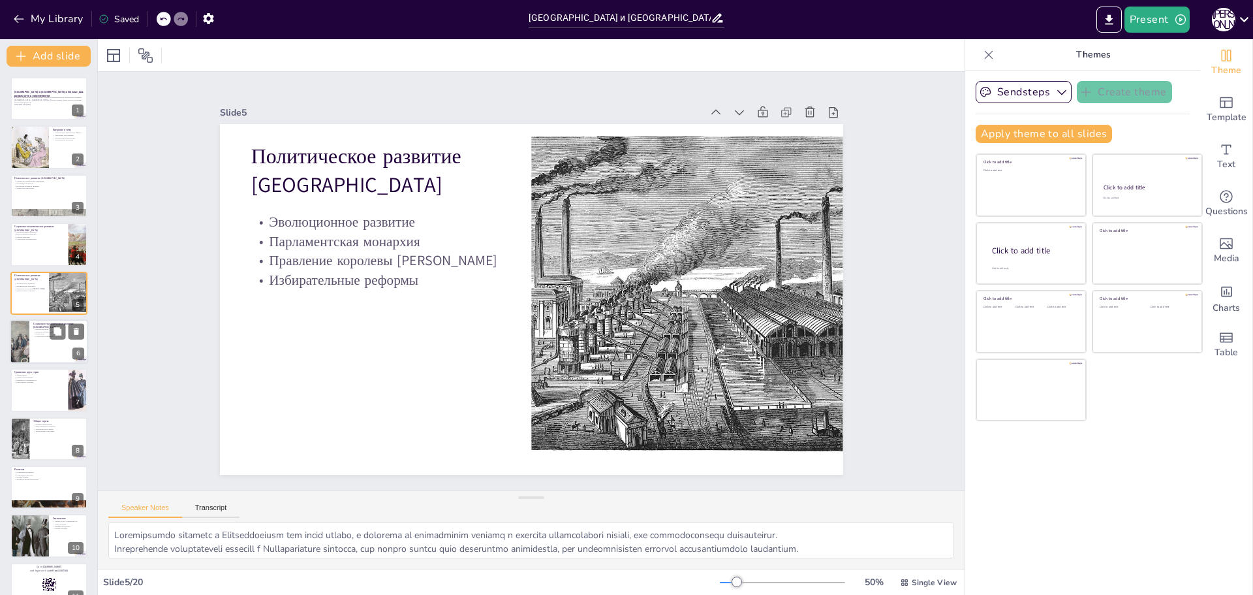
click at [31, 341] on div at bounding box center [49, 341] width 78 height 44
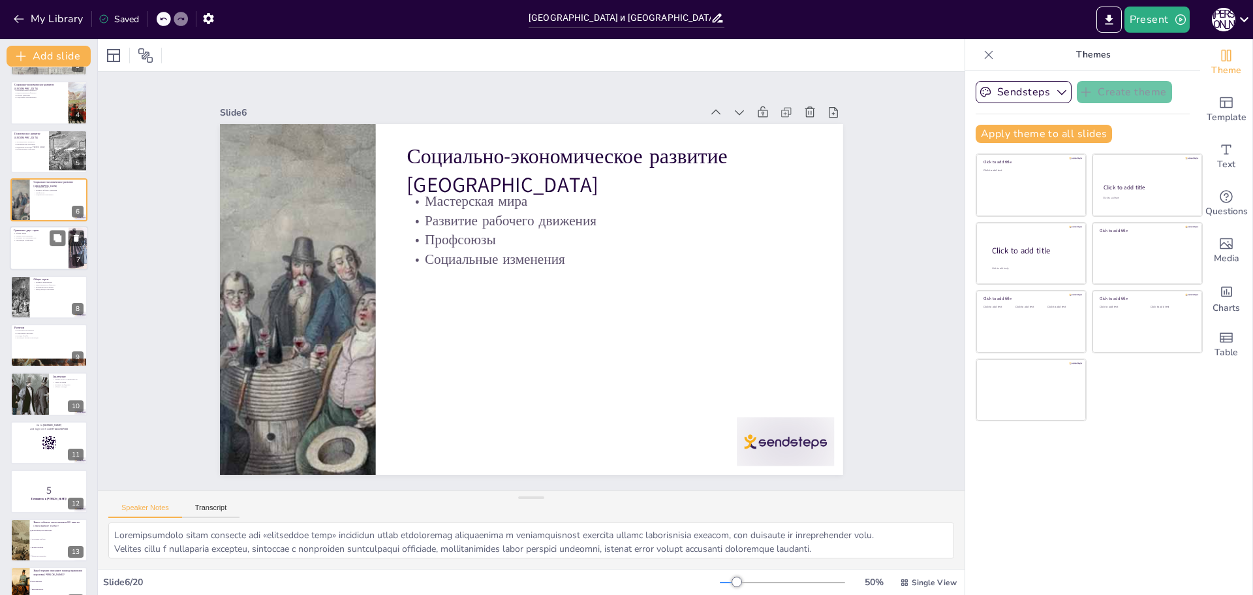
click at [46, 257] on div at bounding box center [49, 249] width 78 height 44
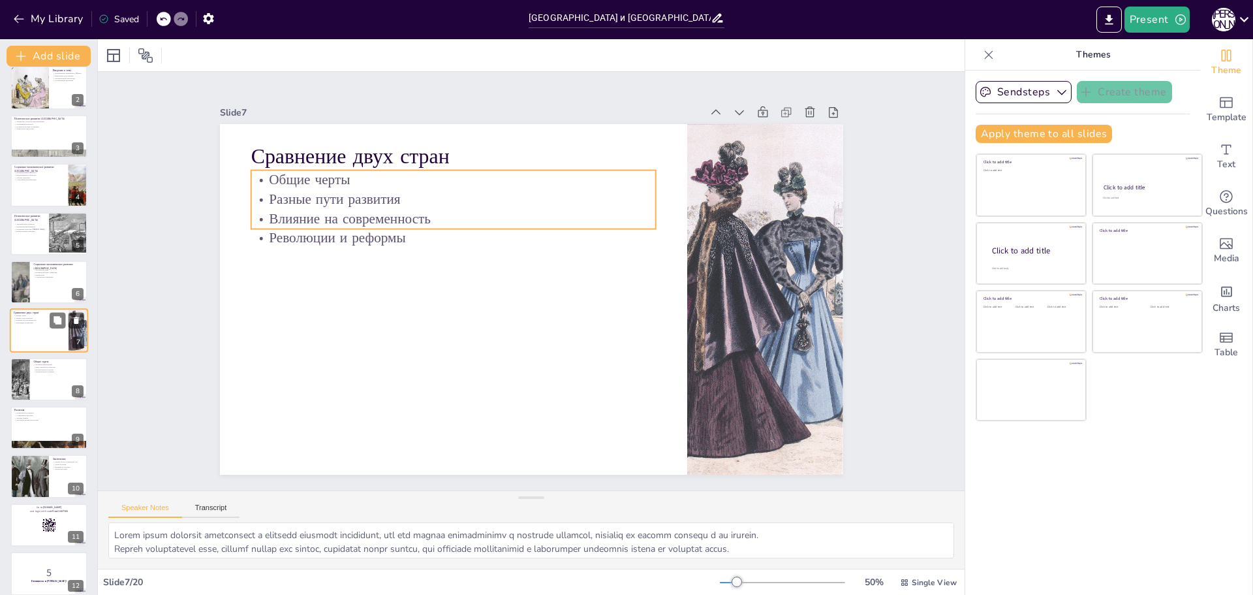
click at [44, 321] on p "Влияние на современность" at bounding box center [39, 320] width 51 height 3
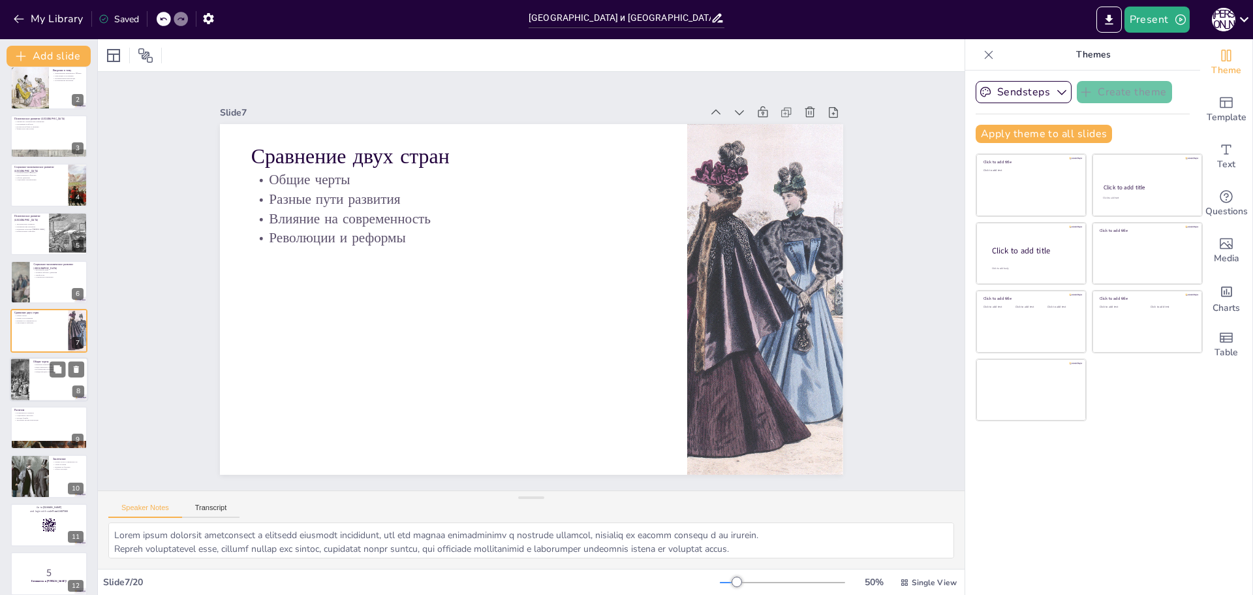
click at [37, 373] on p "Международное влияние" at bounding box center [58, 371] width 51 height 3
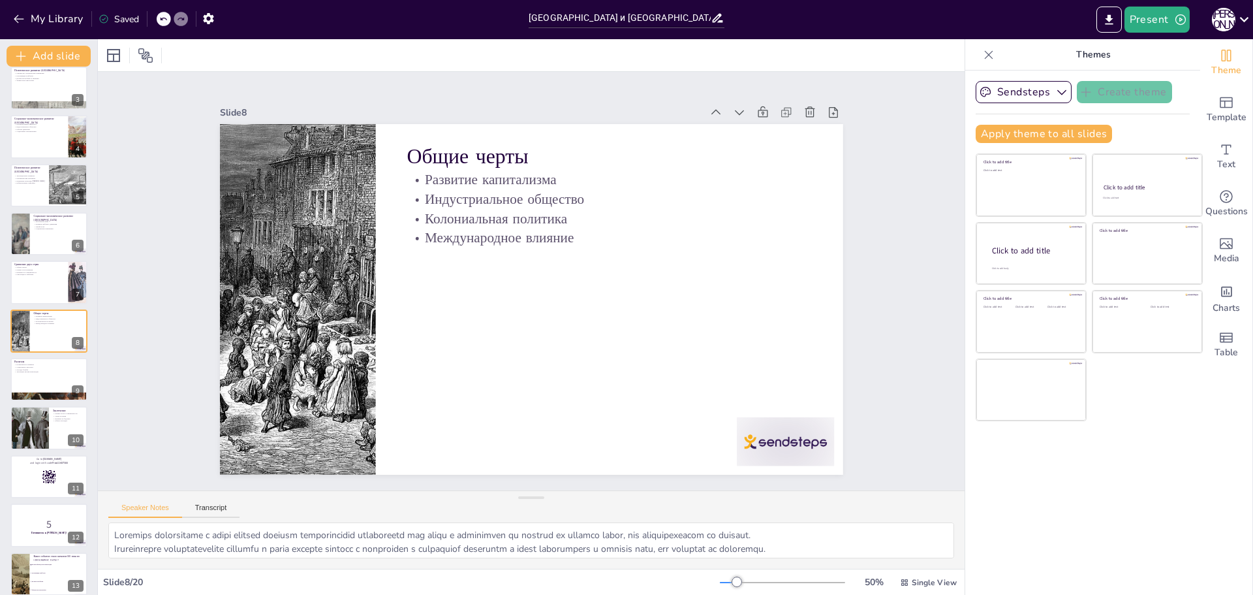
click at [3, 390] on div "[GEOGRAPHIC_DATA] и [GEOGRAPHIC_DATA] в XIX веке: Два разных пути к современнос…" at bounding box center [48, 452] width 97 height 966
click at [61, 381] on div at bounding box center [49, 379] width 78 height 44
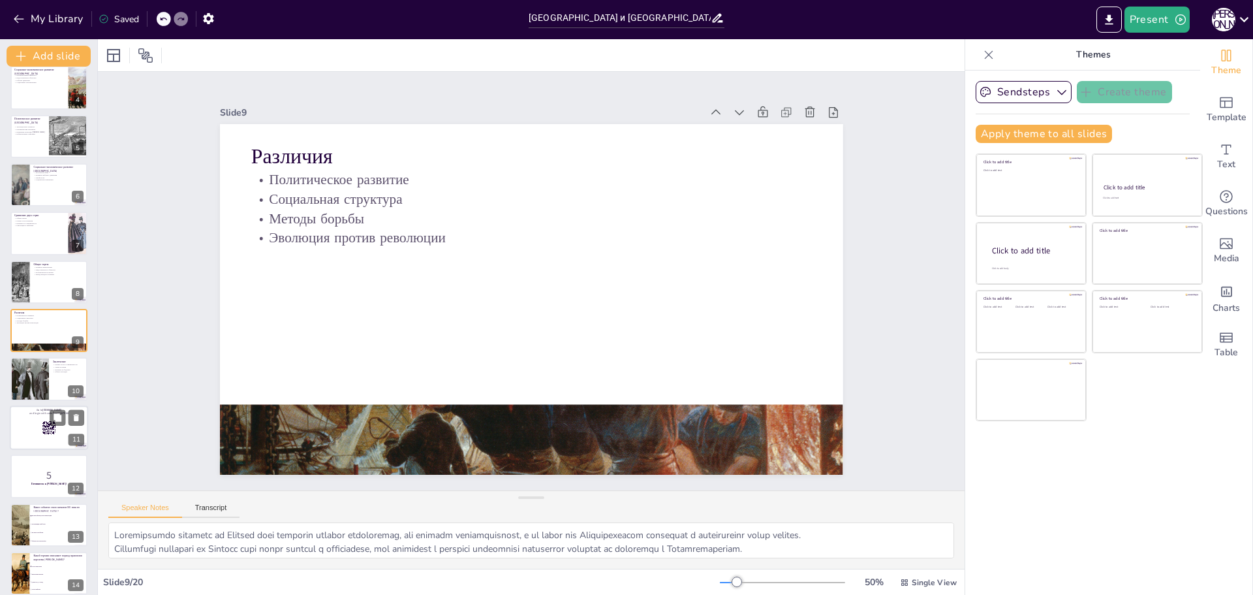
click at [62, 426] on div at bounding box center [49, 427] width 78 height 44
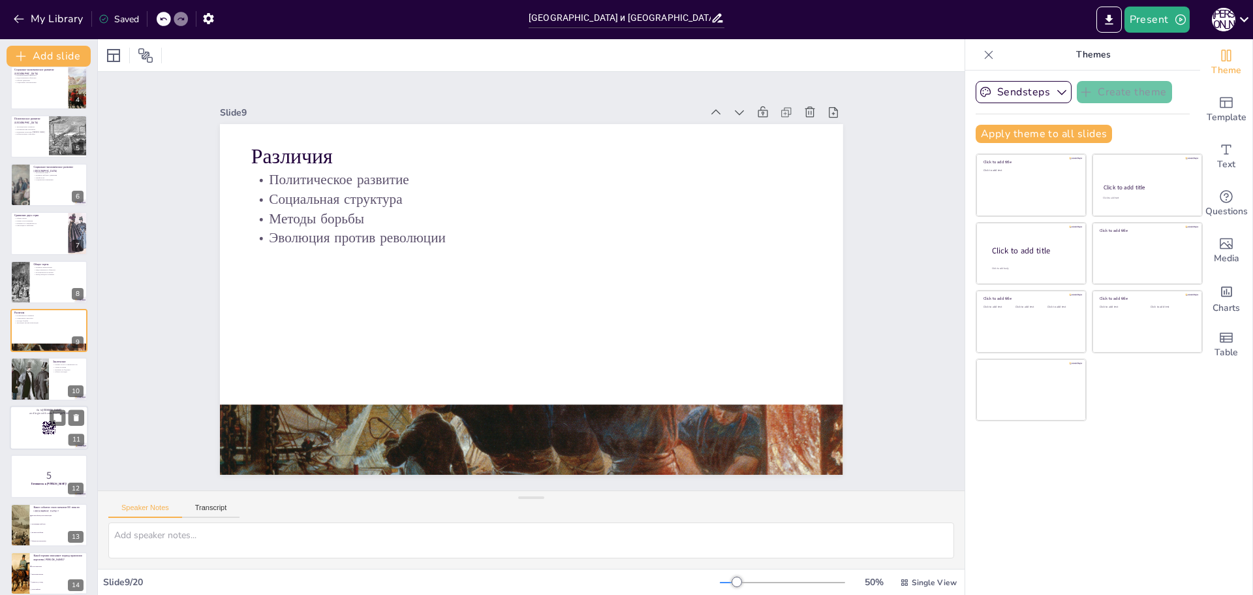
scroll to position [253, 0]
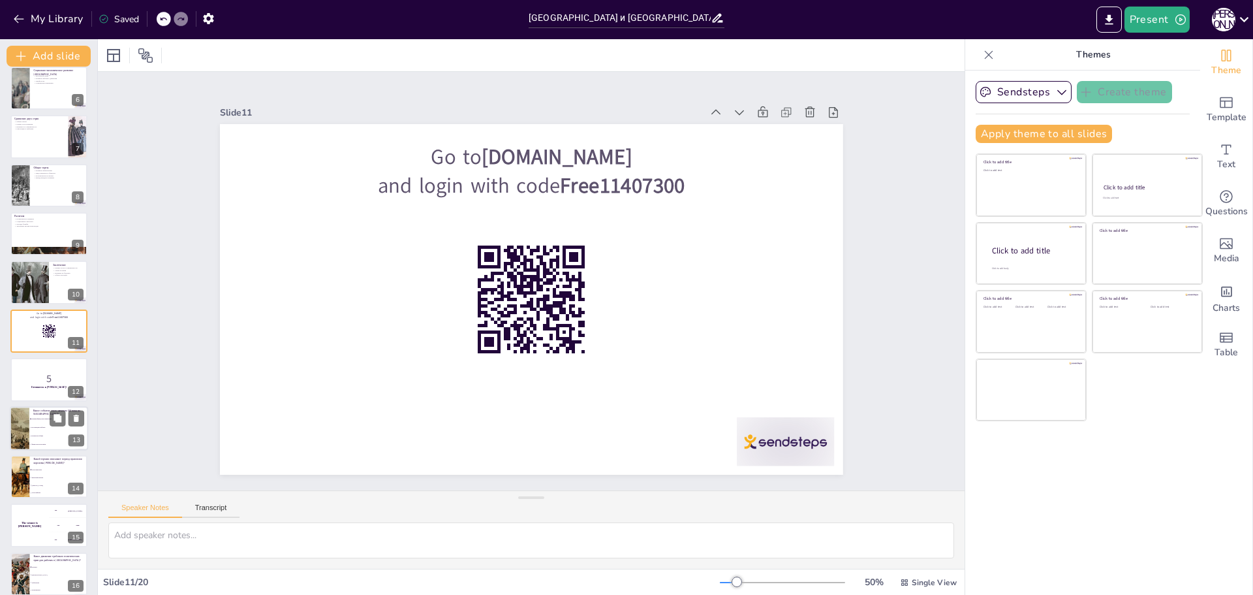
click at [58, 434] on li "Вторая республика" at bounding box center [58, 435] width 59 height 8
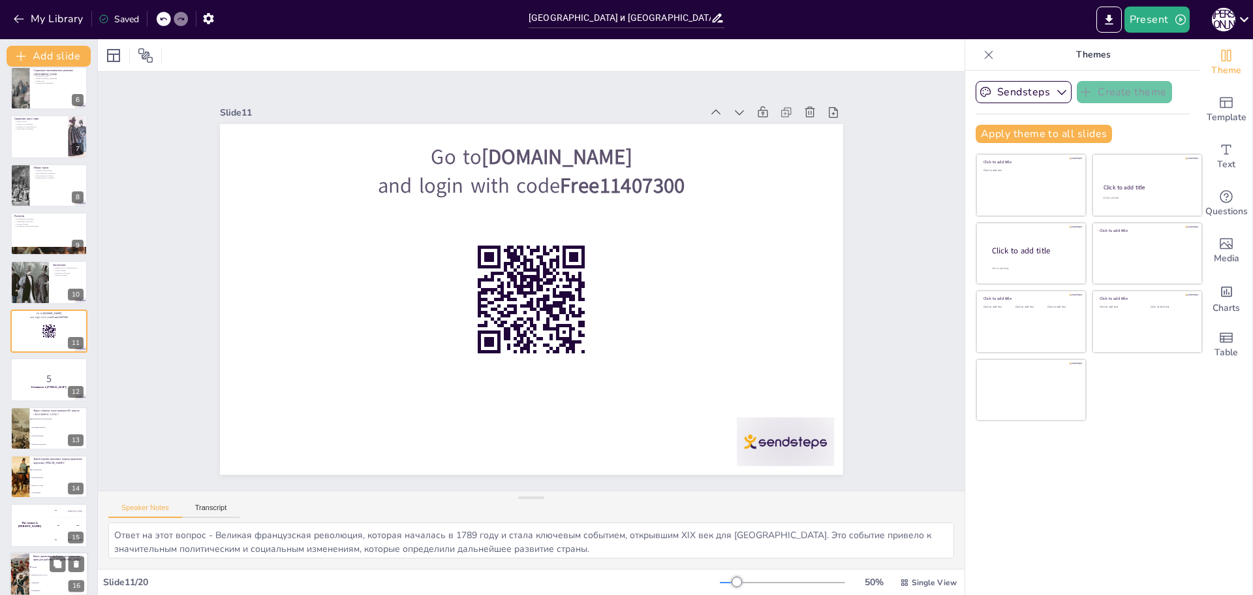
scroll to position [351, 0]
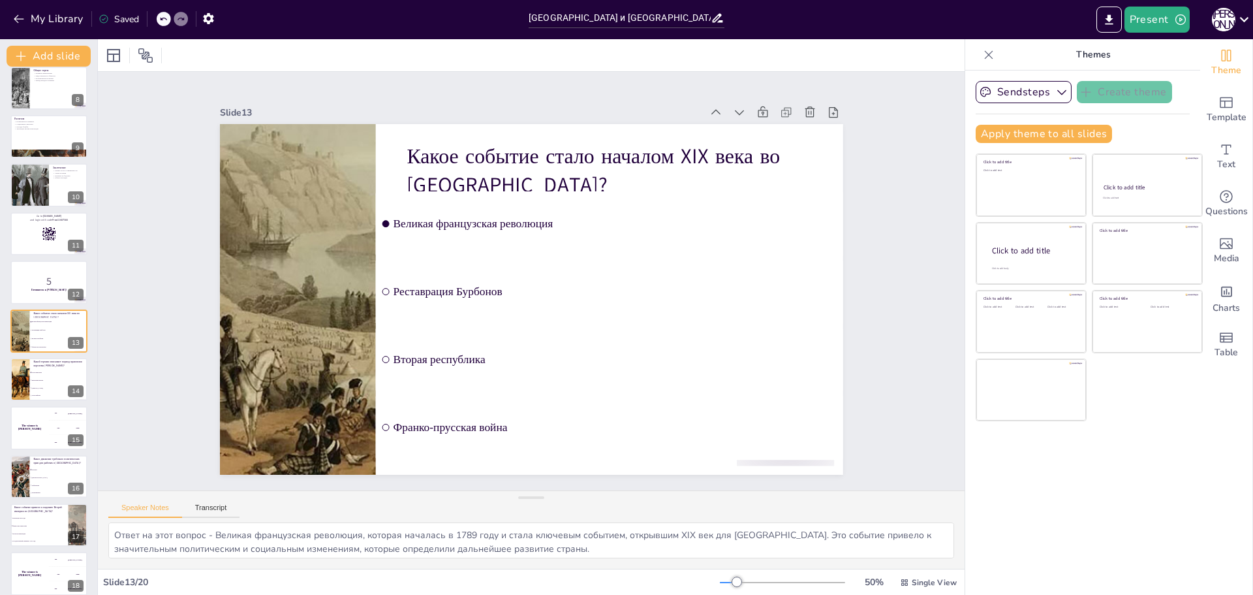
click at [59, 500] on div "[GEOGRAPHIC_DATA] и [GEOGRAPHIC_DATA] в XIX веке: Два разных пути к современнос…" at bounding box center [48, 209] width 97 height 966
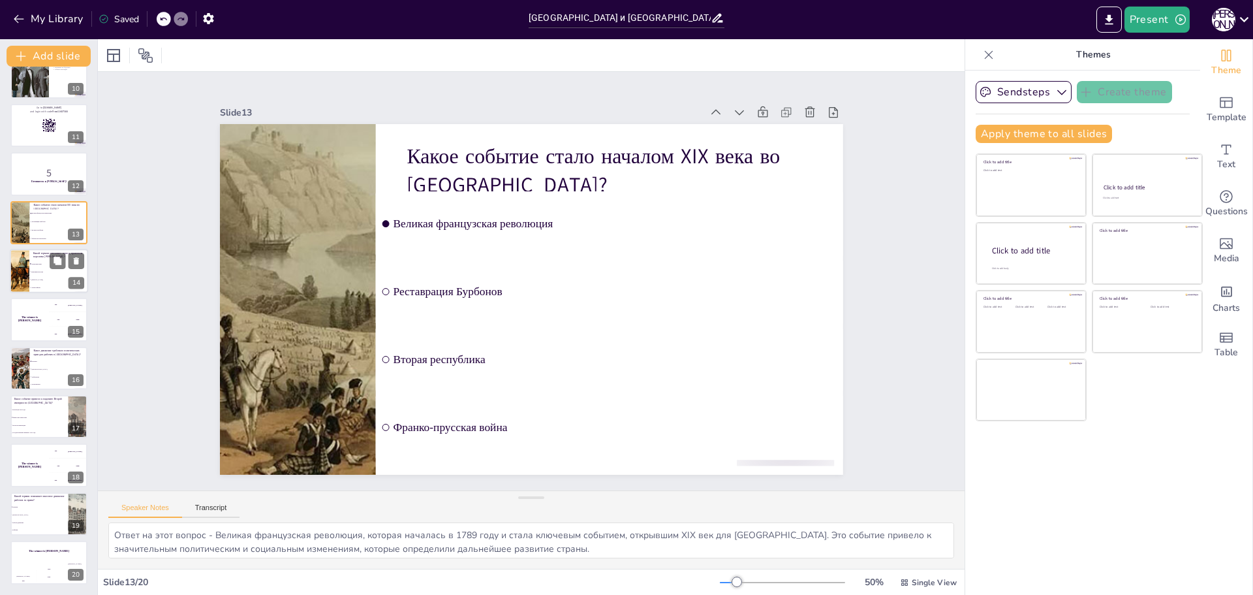
click at [44, 264] on span "Эпоха Виктории" at bounding box center [59, 264] width 56 height 2
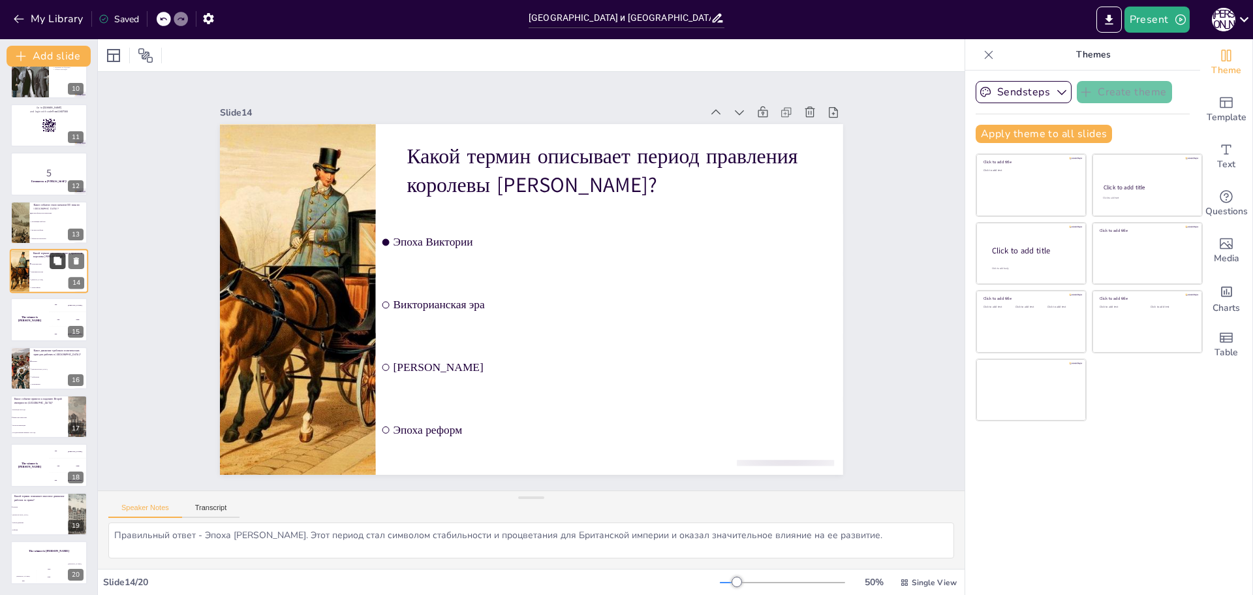
scroll to position [400, 0]
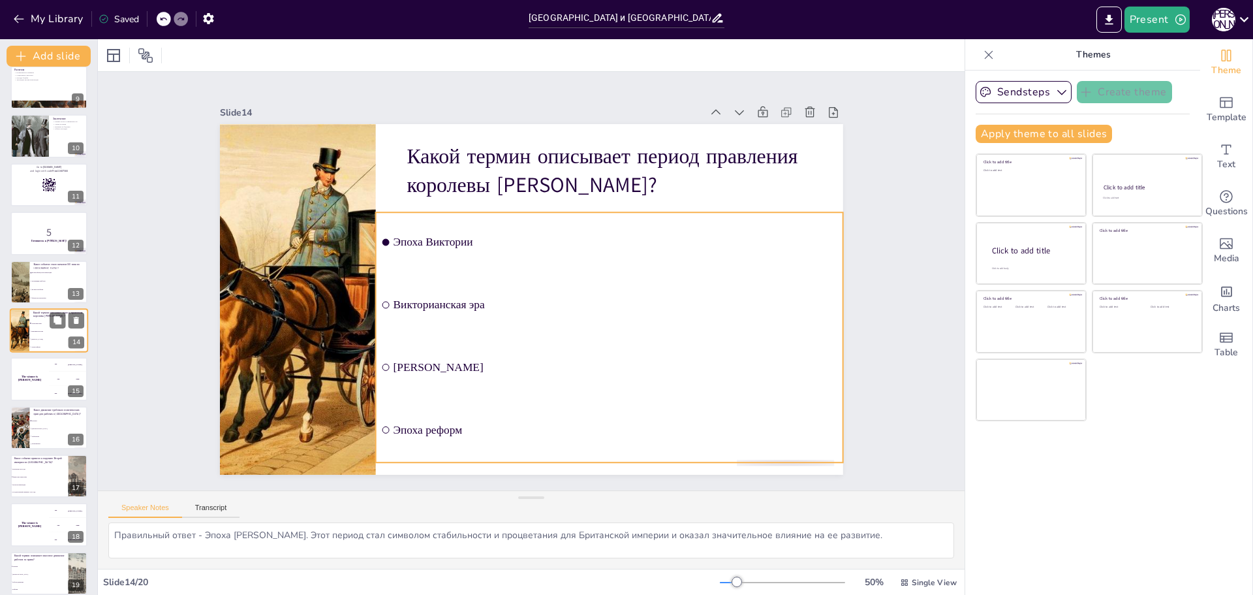
click at [50, 349] on li "Эпоха реформ" at bounding box center [58, 347] width 59 height 8
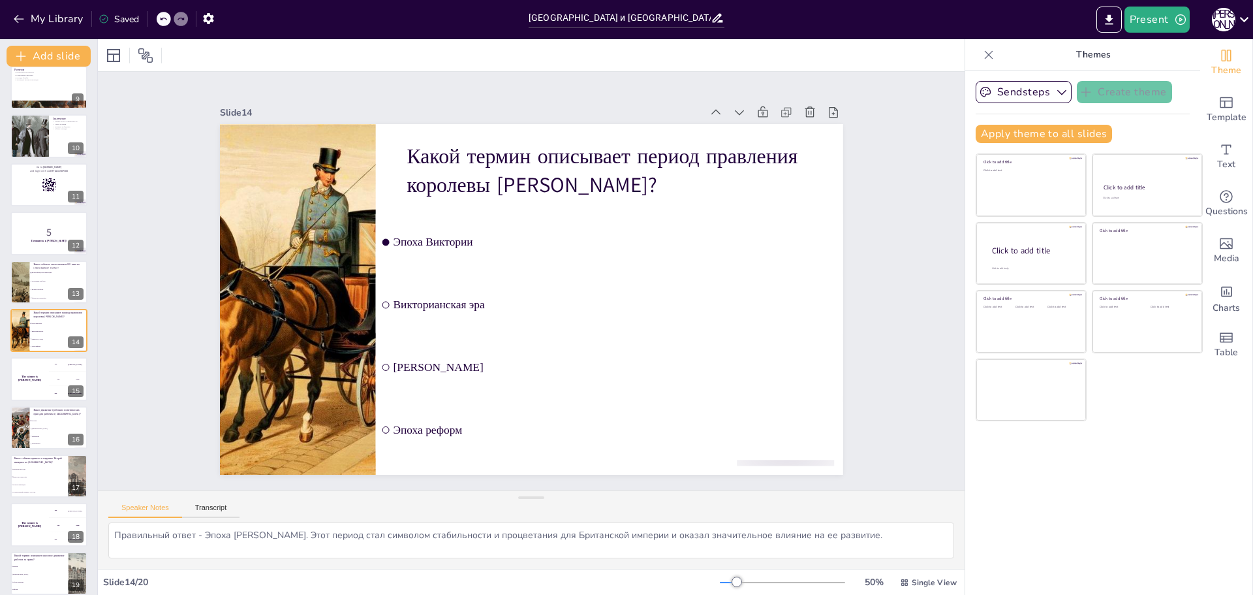
click at [42, 402] on div "[GEOGRAPHIC_DATA] и [GEOGRAPHIC_DATA] в XIX веке: Два разных пути к современнос…" at bounding box center [48, 161] width 97 height 966
click at [37, 447] on li "Консерватизм" at bounding box center [59, 443] width 58 height 7
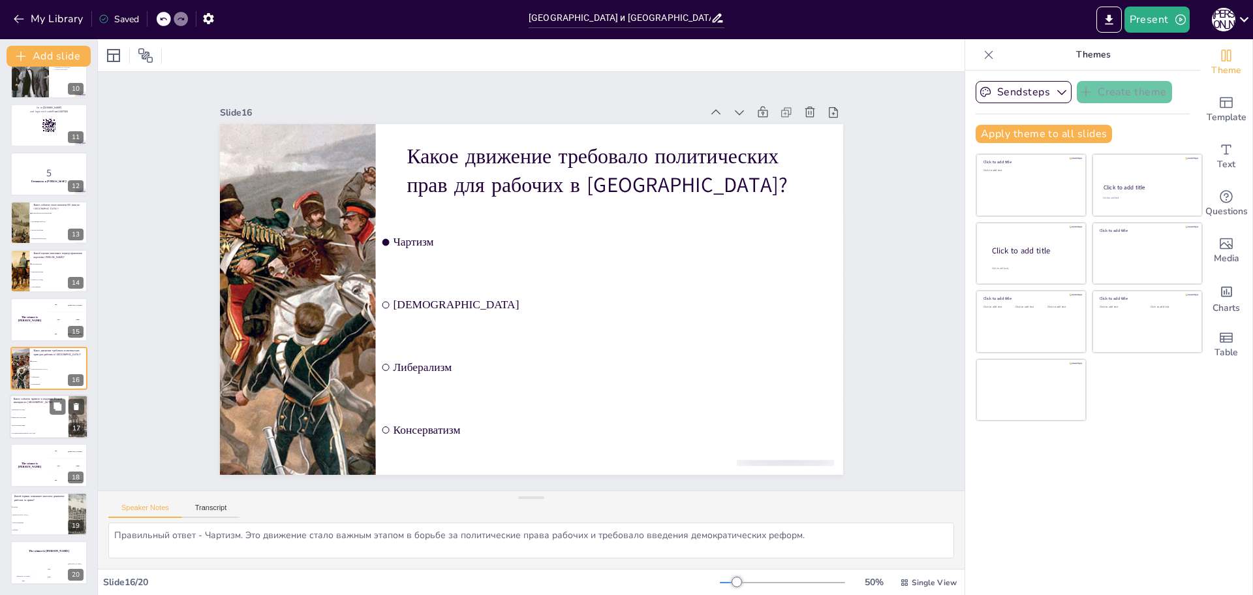
click at [25, 428] on li "Июльская революция" at bounding box center [39, 426] width 59 height 8
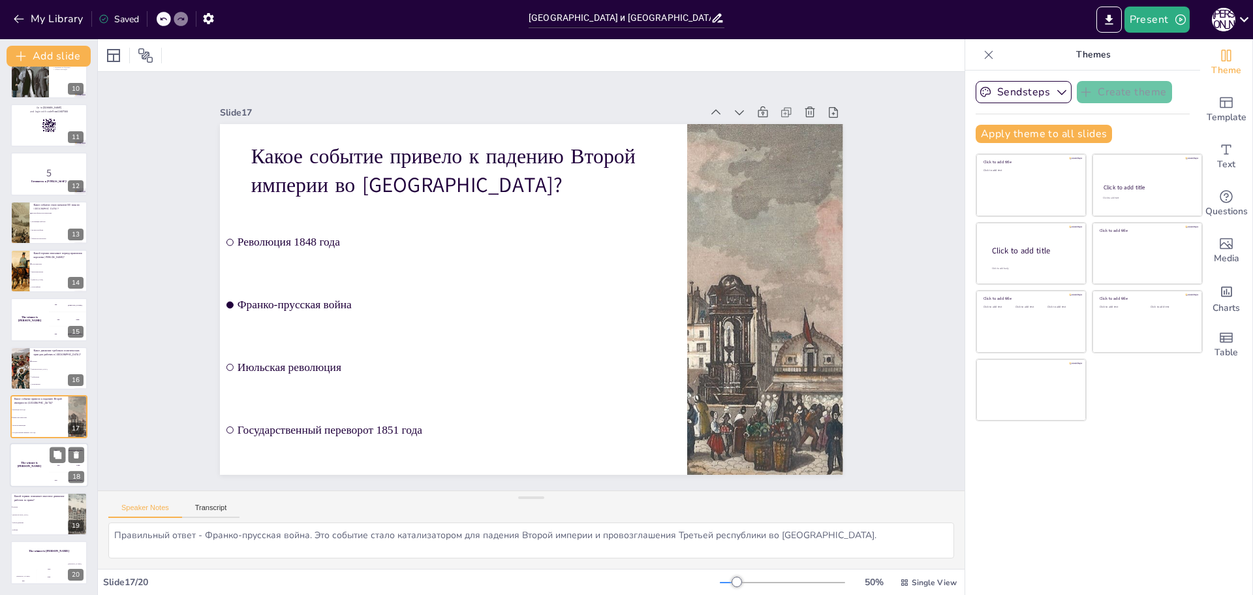
click at [35, 480] on div "The winner is [PERSON_NAME]" at bounding box center [29, 465] width 39 height 44
